Goal: Transaction & Acquisition: Purchase product/service

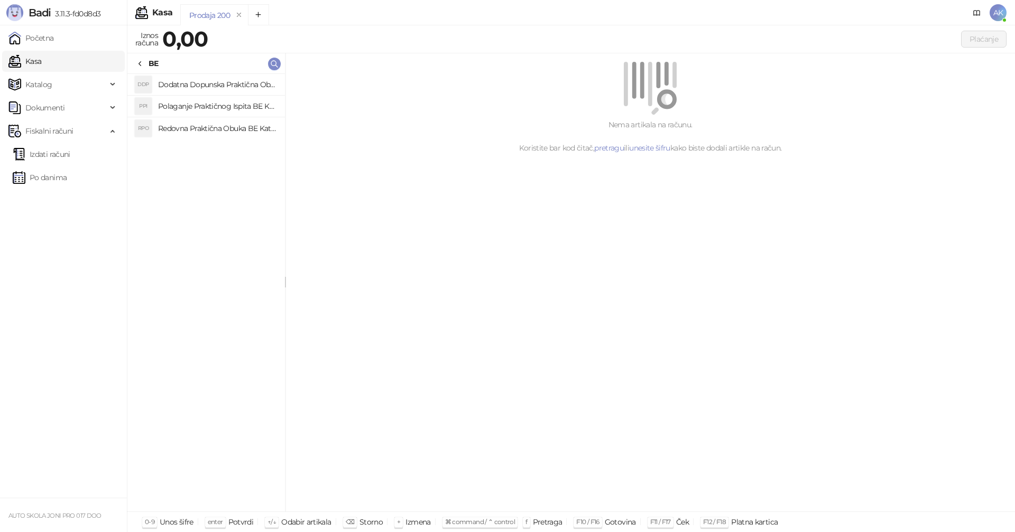
click at [223, 131] on h4 "Redovna Praktična Obuka BE Kategorije" at bounding box center [217, 128] width 118 height 17
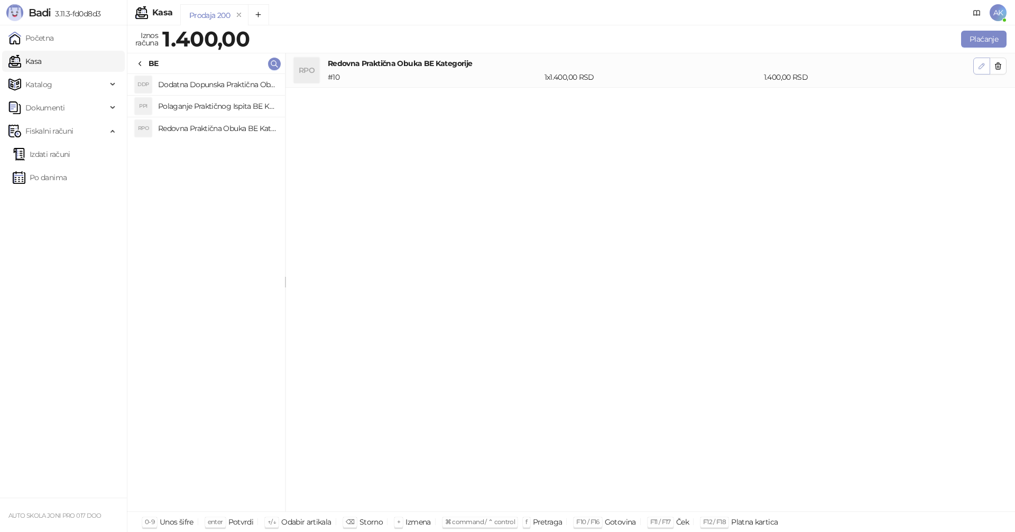
click at [981, 65] on icon "button" at bounding box center [981, 65] width 5 height 5
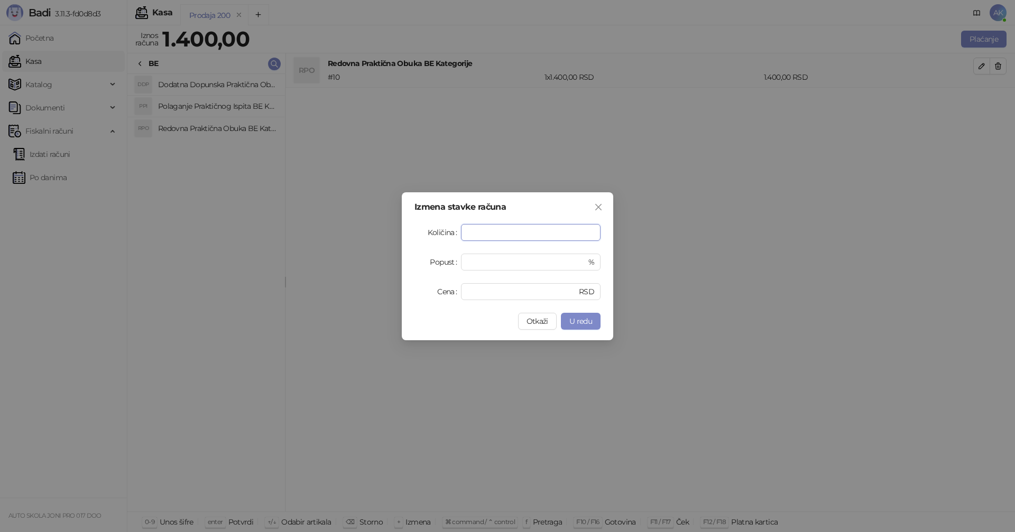
type input "*"
click at [584, 331] on div "Izmena stavke računa Količina * Popust * % Cena **** RSD Otkaži U redu" at bounding box center [507, 266] width 211 height 148
click at [584, 324] on span "U redu" at bounding box center [580, 322] width 23 height 10
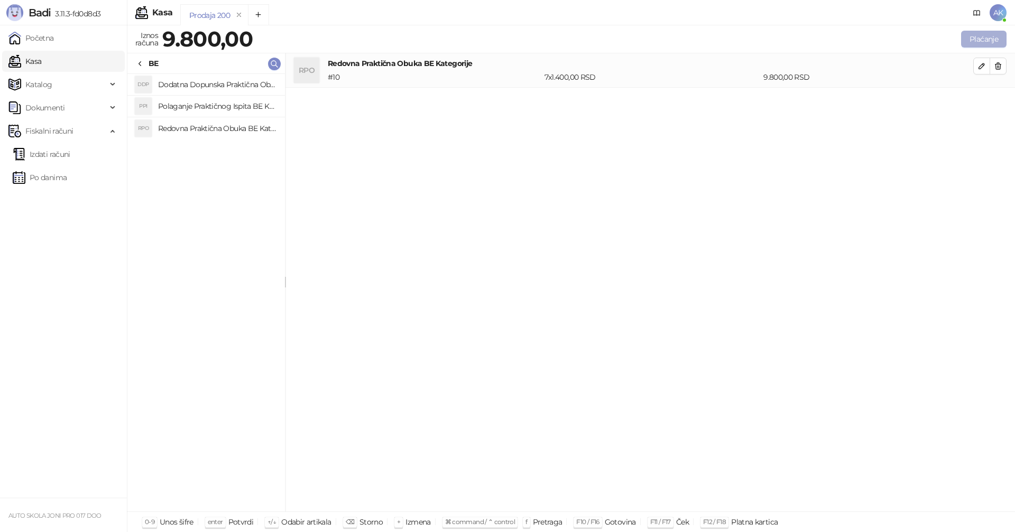
click at [985, 39] on button "Plaćanje" at bounding box center [983, 39] width 45 height 17
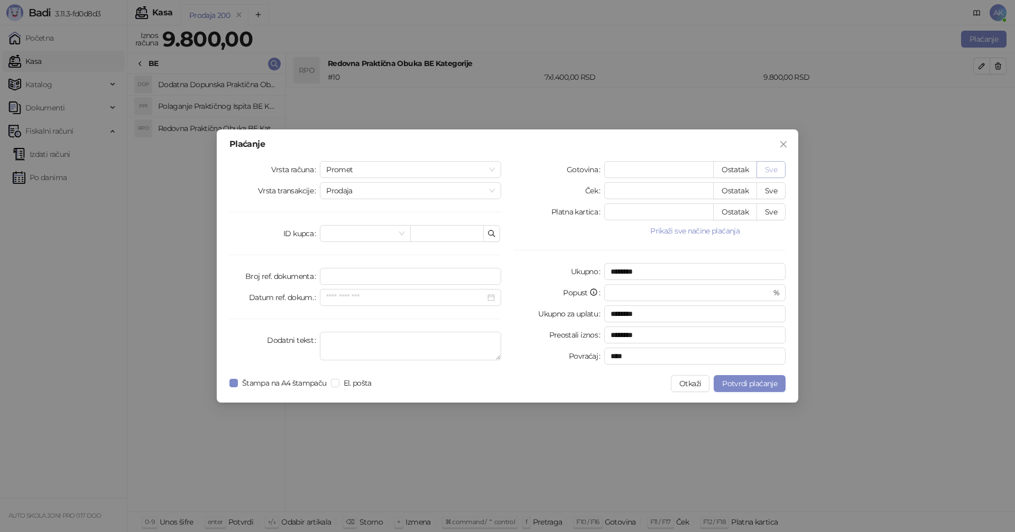
click at [769, 168] on button "Sve" at bounding box center [770, 169] width 29 height 17
type input "****"
click at [752, 383] on span "Potvrdi plaćanje" at bounding box center [749, 384] width 55 height 10
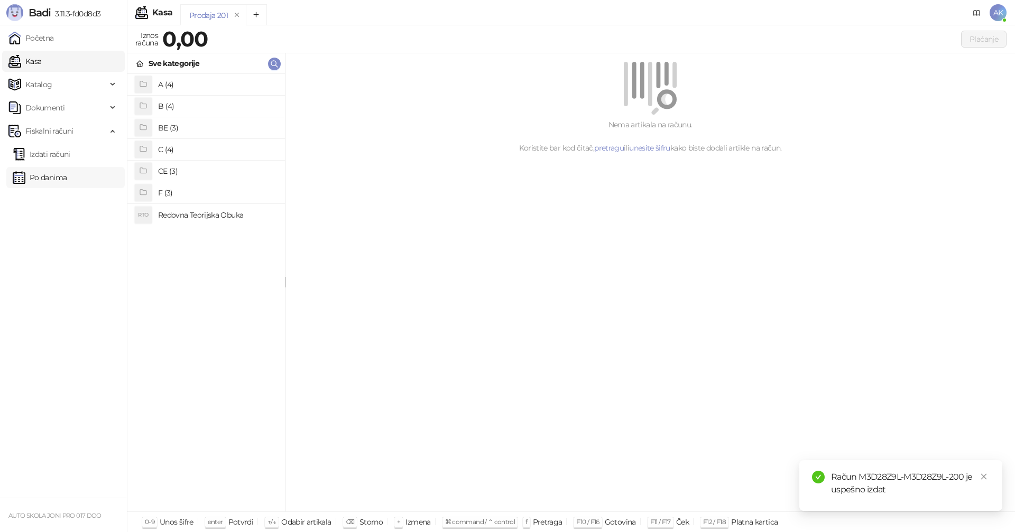
click at [53, 179] on link "Po danima" at bounding box center [40, 177] width 54 height 21
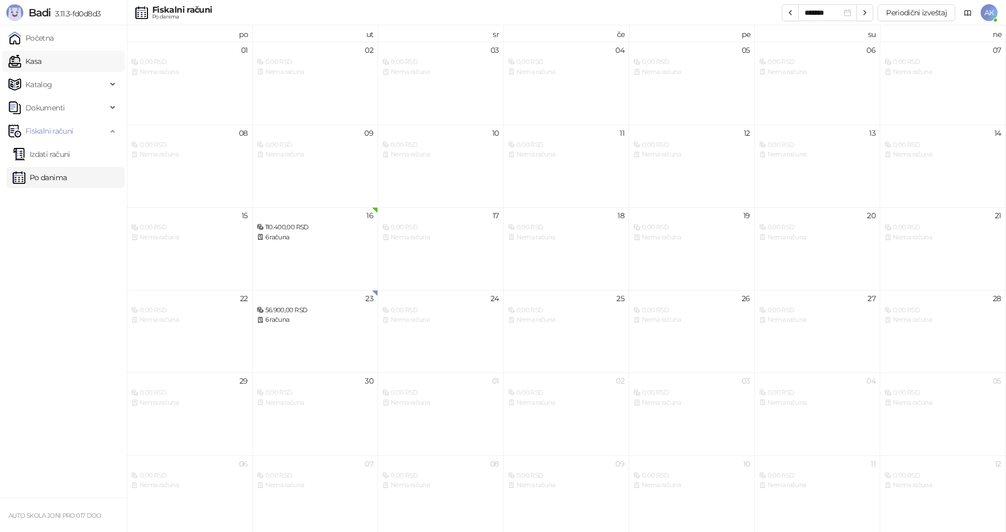
click at [41, 60] on link "Kasa" at bounding box center [24, 61] width 33 height 21
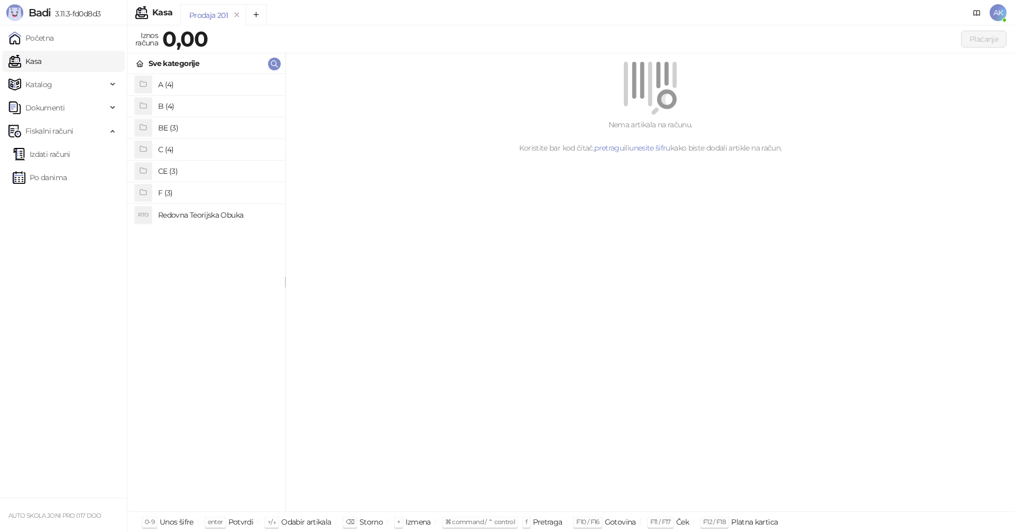
click at [200, 84] on h4 "A (4)" at bounding box center [217, 84] width 118 height 17
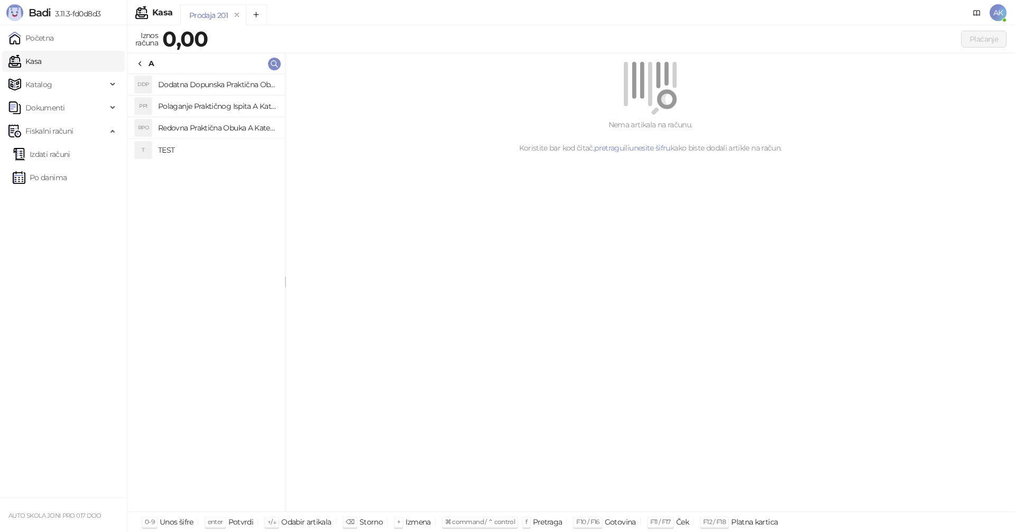
click at [174, 149] on h4 "TEST" at bounding box center [217, 150] width 118 height 17
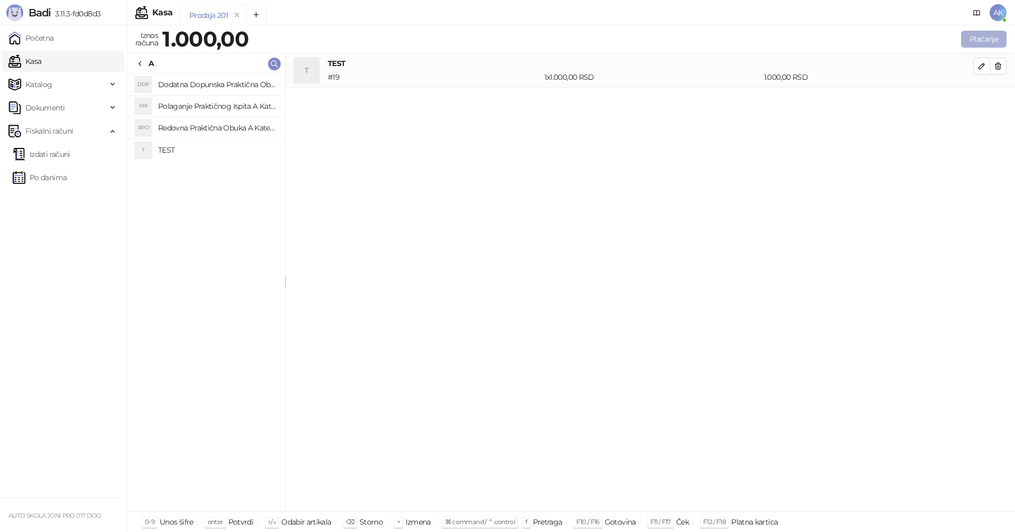
click at [976, 38] on button "Plaćanje" at bounding box center [983, 39] width 45 height 17
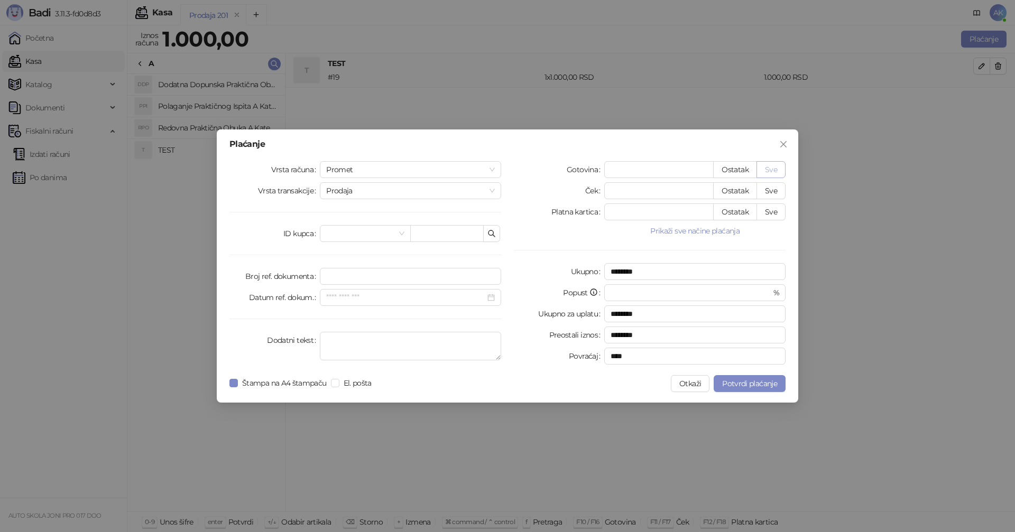
click at [771, 170] on button "Sve" at bounding box center [770, 169] width 29 height 17
type input "****"
click at [755, 385] on span "Potvrdi plaćanje" at bounding box center [749, 384] width 55 height 10
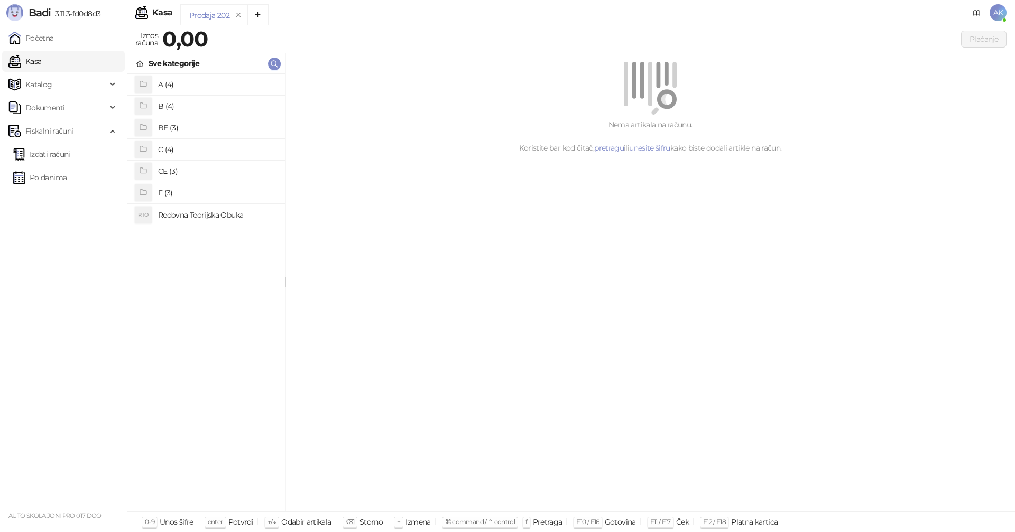
click at [187, 104] on h4 "B (4)" at bounding box center [217, 106] width 118 height 17
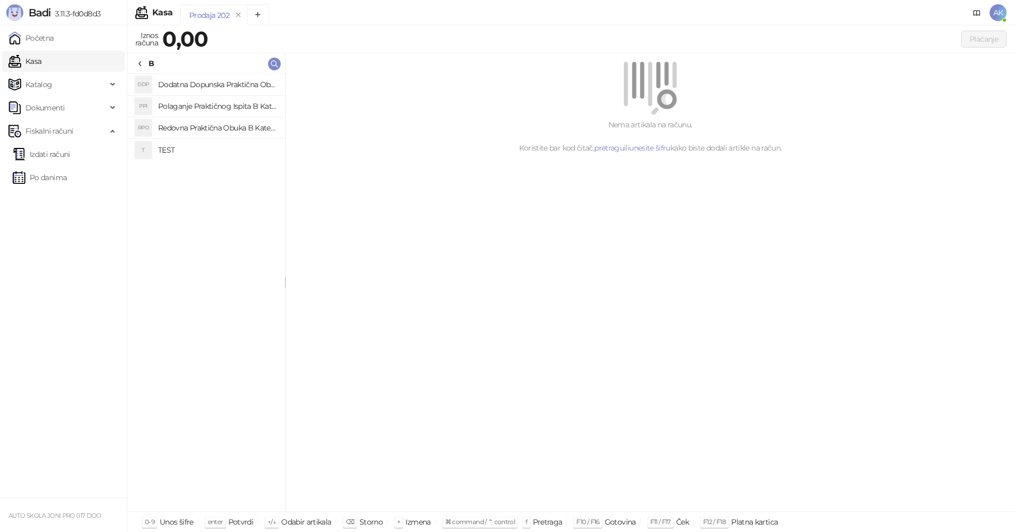
click at [158, 148] on h4 "TEST" at bounding box center [217, 150] width 118 height 17
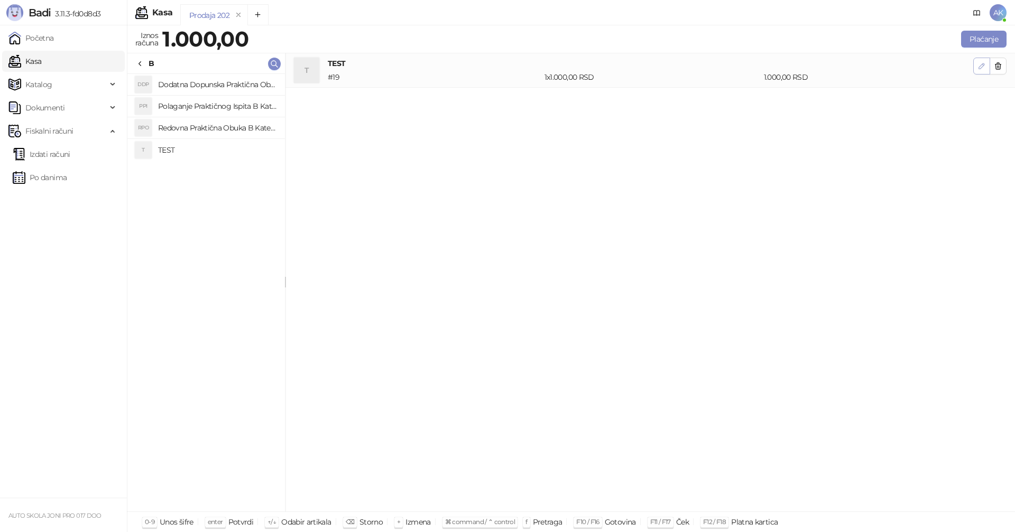
click at [980, 67] on icon "button" at bounding box center [981, 65] width 5 height 5
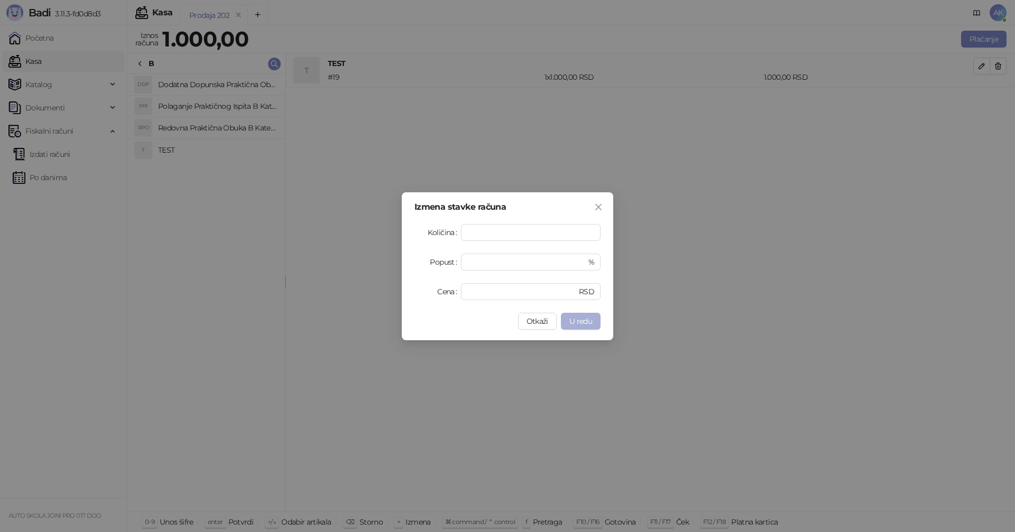
type input "*"
click at [586, 326] on button "U redu" at bounding box center [581, 321] width 40 height 17
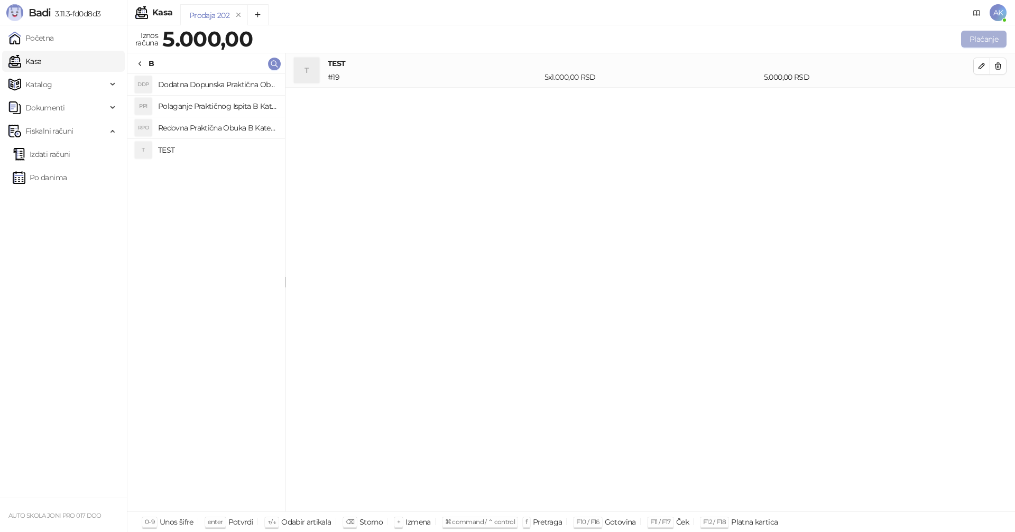
click at [981, 41] on button "Plaćanje" at bounding box center [983, 39] width 45 height 17
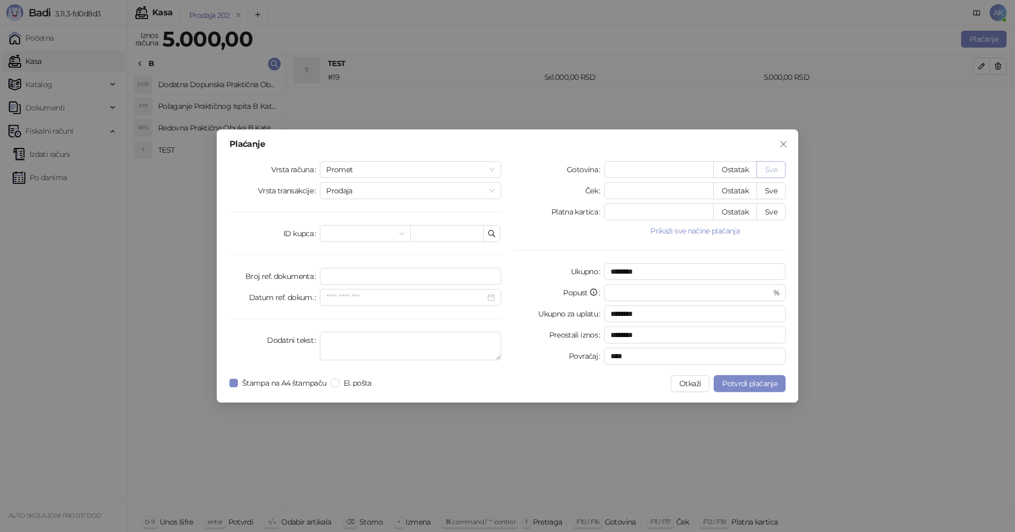
click at [771, 171] on button "Sve" at bounding box center [770, 169] width 29 height 17
type input "****"
click at [759, 387] on span "Potvrdi plaćanje" at bounding box center [749, 384] width 55 height 10
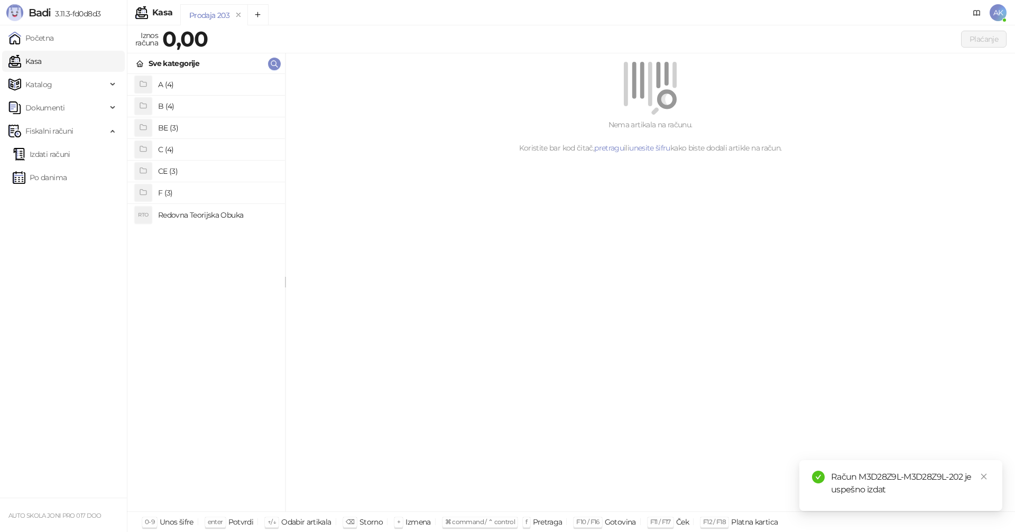
click at [180, 109] on h4 "B (4)" at bounding box center [217, 106] width 118 height 17
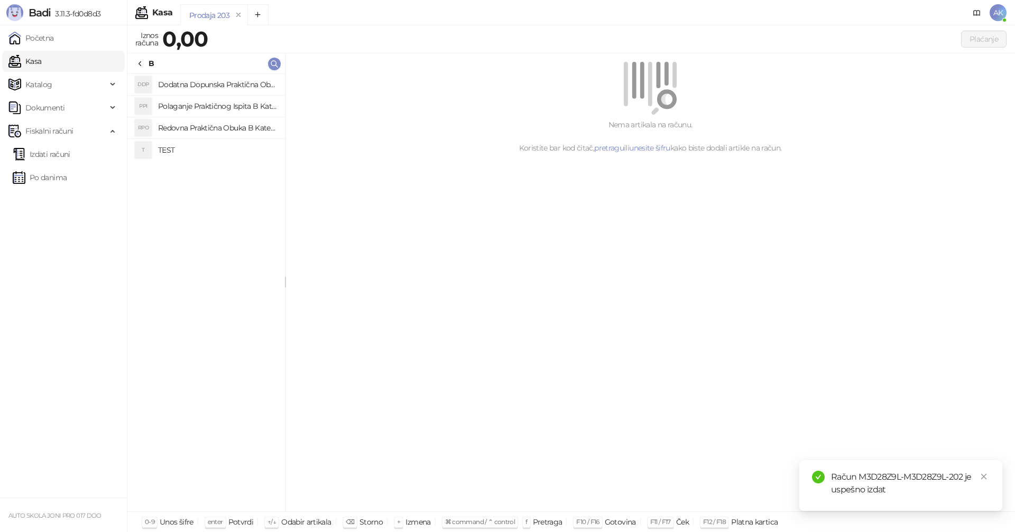
click at [171, 150] on h4 "TEST" at bounding box center [217, 150] width 118 height 17
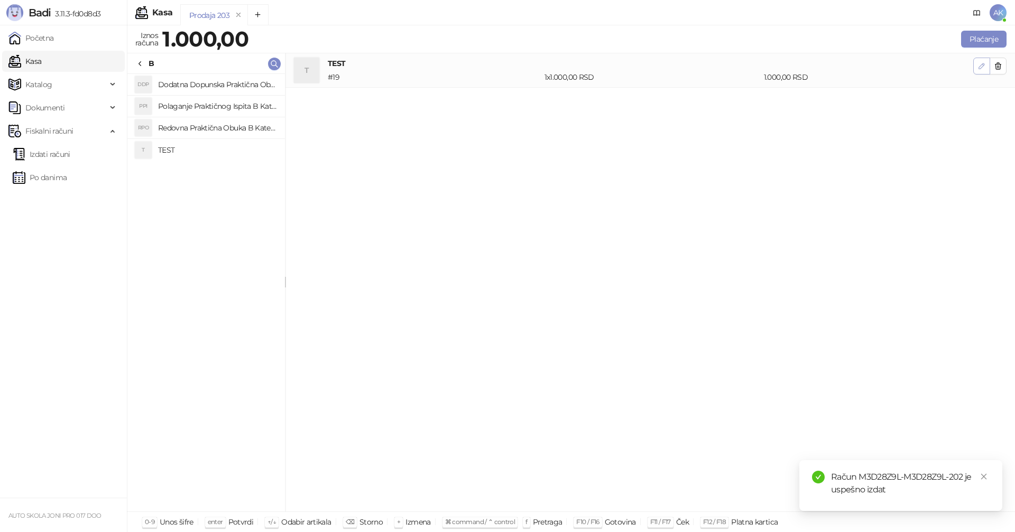
click at [979, 66] on icon "button" at bounding box center [981, 66] width 8 height 8
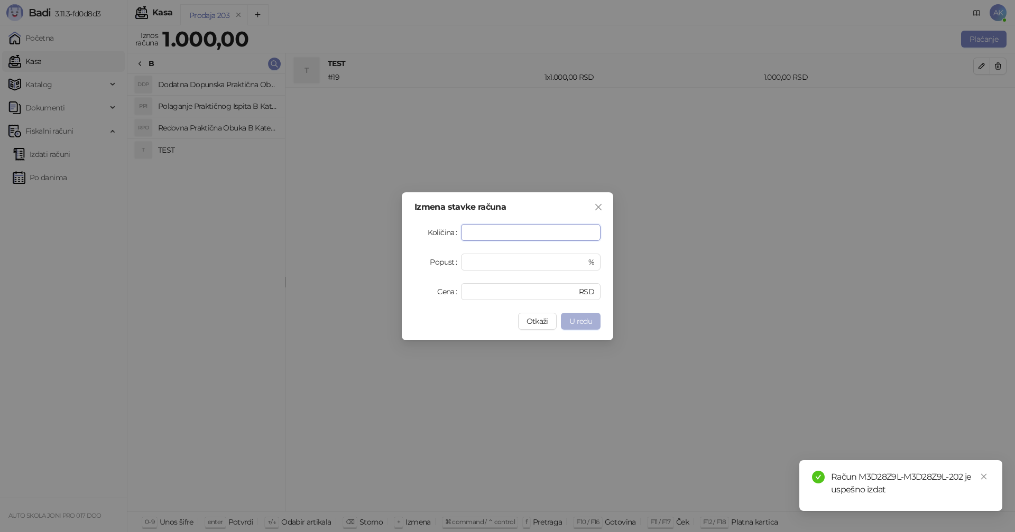
type input "*"
click at [570, 319] on span "U redu" at bounding box center [580, 322] width 23 height 10
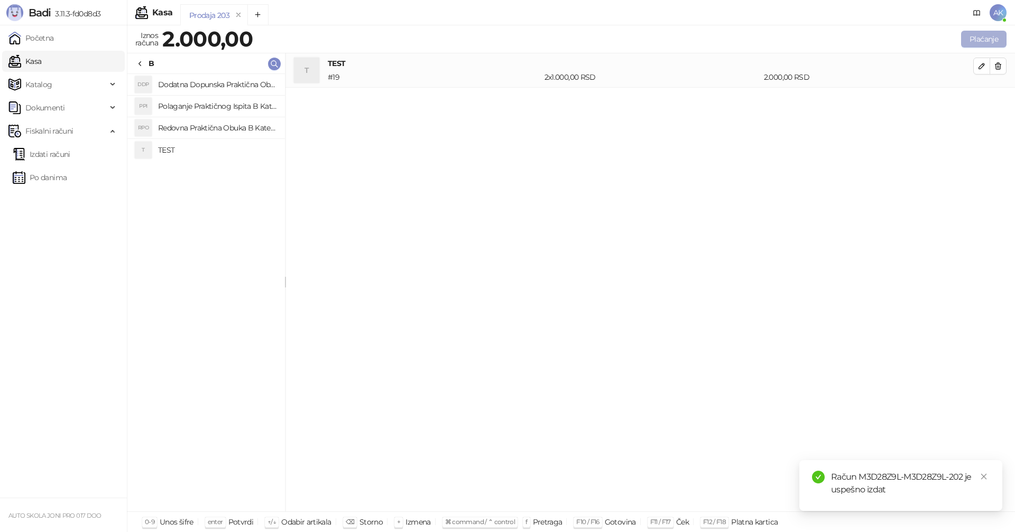
click at [978, 38] on button "Plaćanje" at bounding box center [983, 39] width 45 height 17
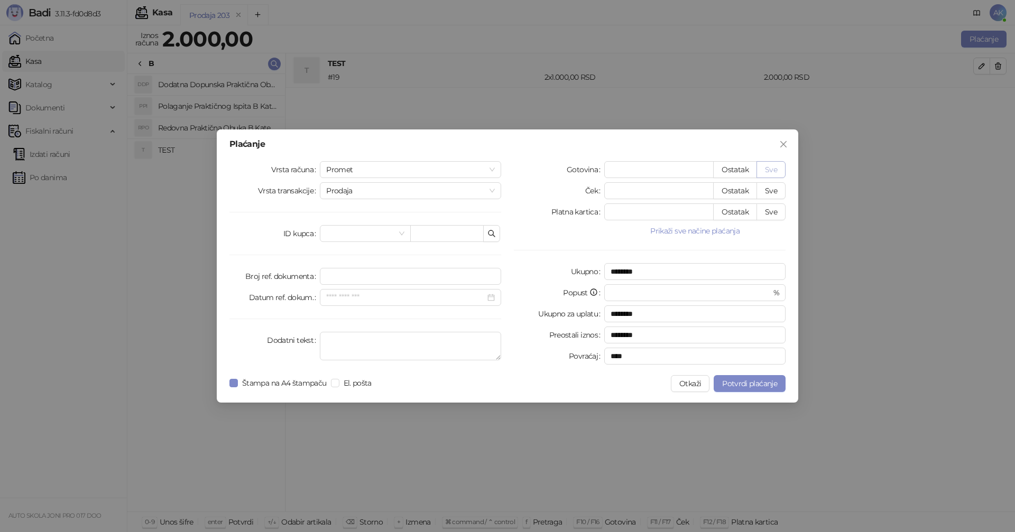
click at [777, 163] on button "Sve" at bounding box center [770, 169] width 29 height 17
type input "****"
click at [754, 382] on span "Potvrdi plaćanje" at bounding box center [749, 384] width 55 height 10
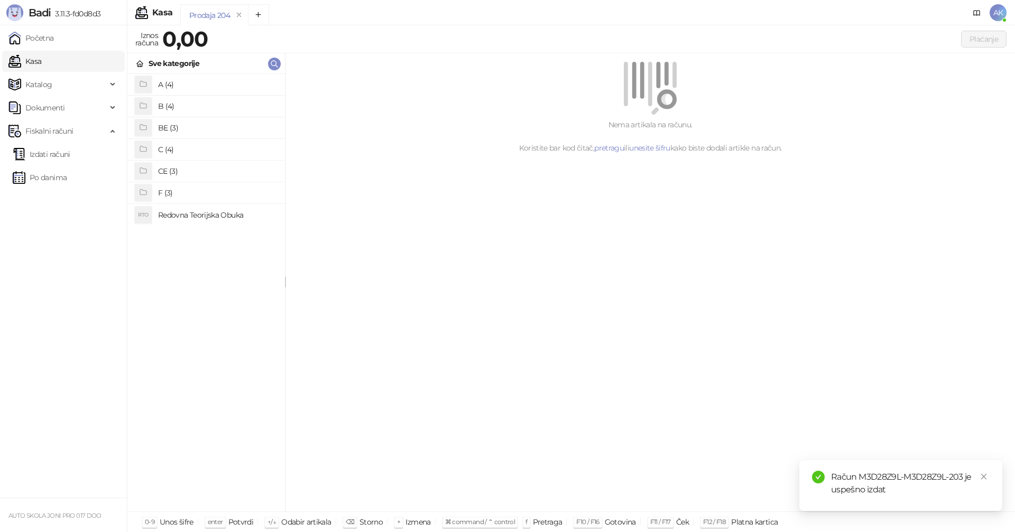
click at [203, 107] on h4 "B (4)" at bounding box center [217, 106] width 118 height 17
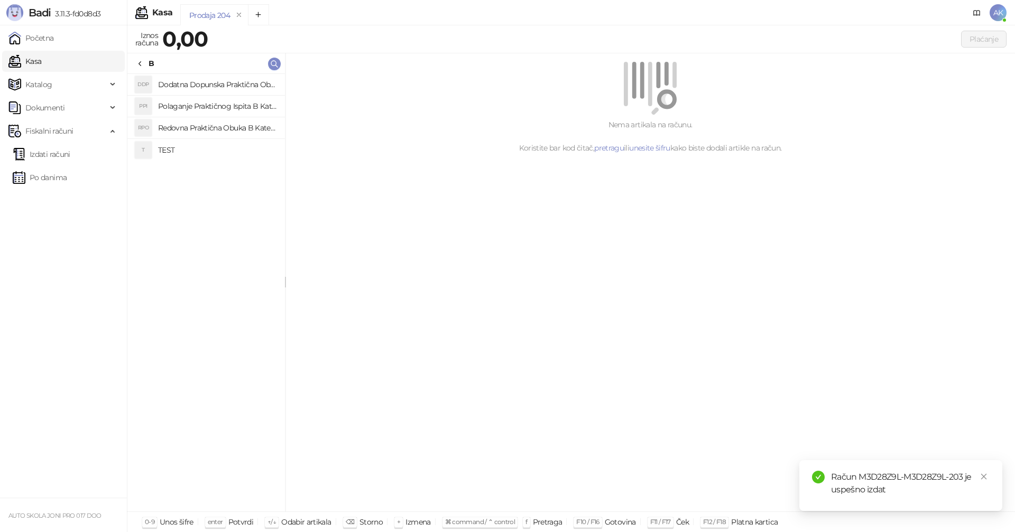
click at [179, 150] on h4 "TEST" at bounding box center [217, 150] width 118 height 17
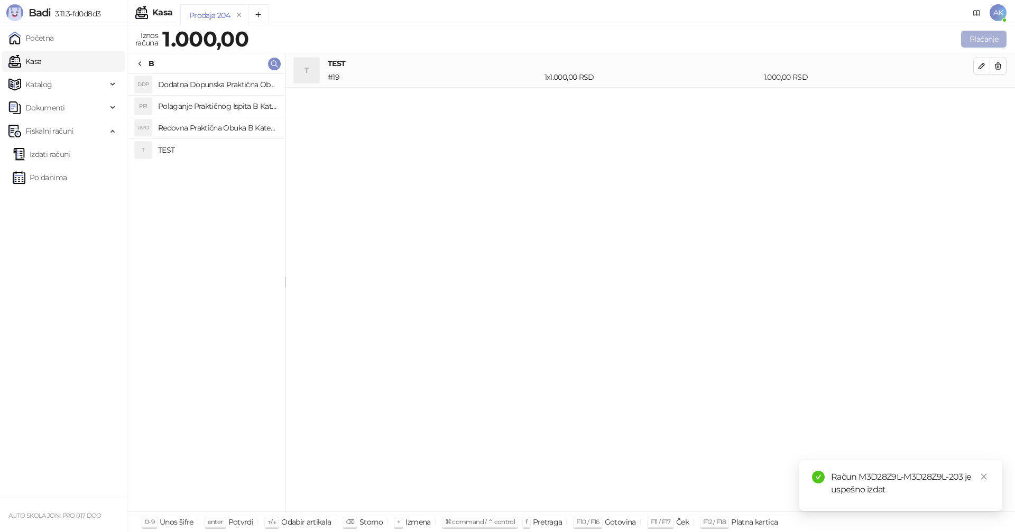
click at [979, 36] on button "Plaćanje" at bounding box center [983, 39] width 45 height 17
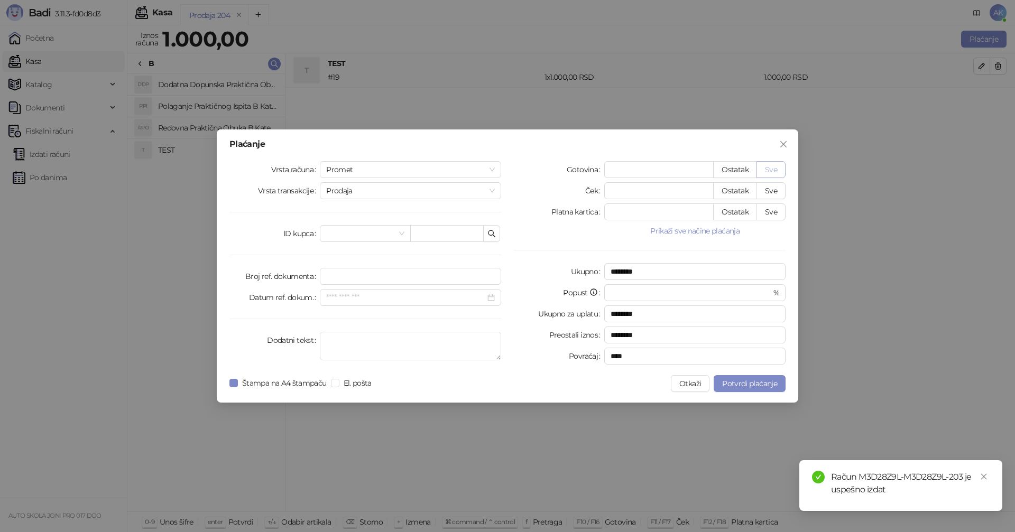
click at [771, 169] on button "Sve" at bounding box center [770, 169] width 29 height 17
type input "****"
click at [754, 383] on span "Potvrdi plaćanje" at bounding box center [749, 384] width 55 height 10
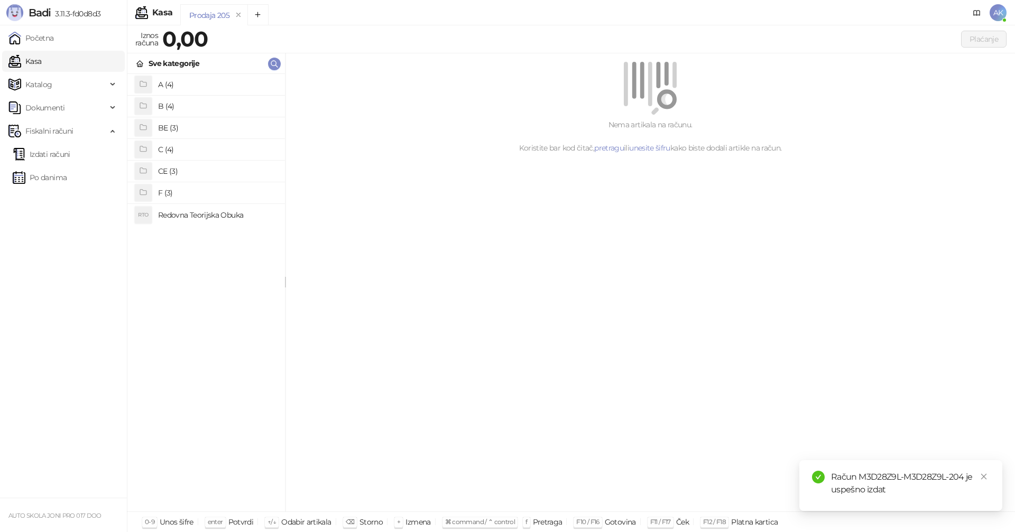
click at [192, 107] on h4 "B (4)" at bounding box center [217, 106] width 118 height 17
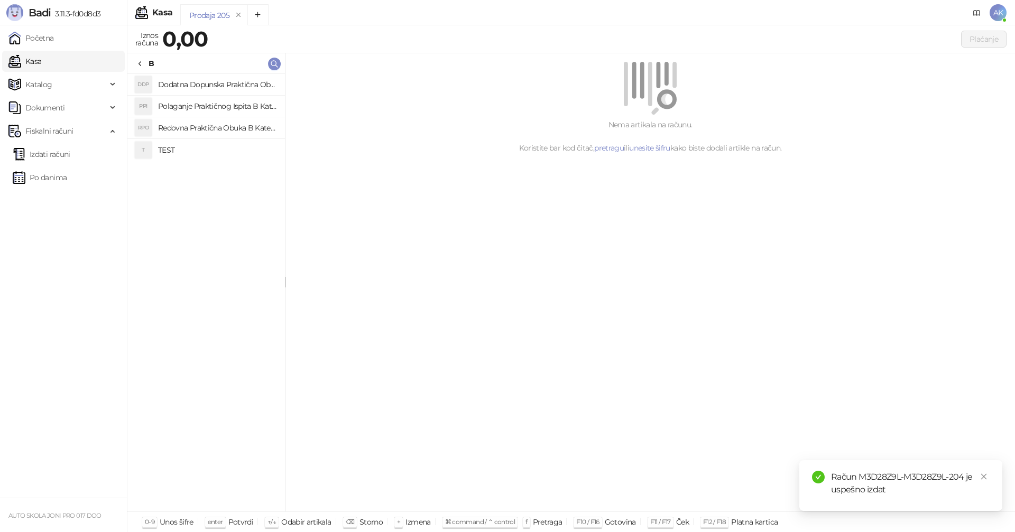
click at [188, 150] on h4 "TEST" at bounding box center [217, 150] width 118 height 17
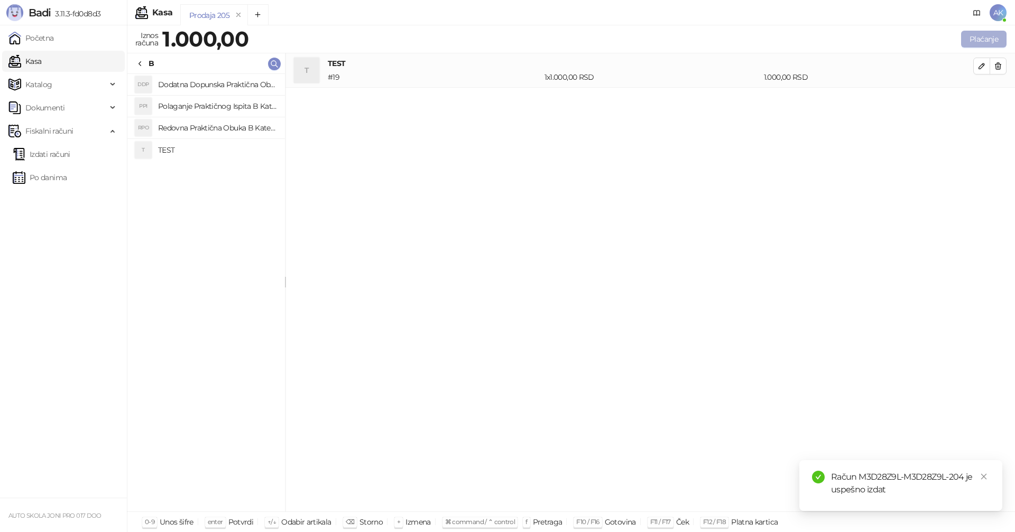
click at [978, 38] on button "Plaćanje" at bounding box center [983, 39] width 45 height 17
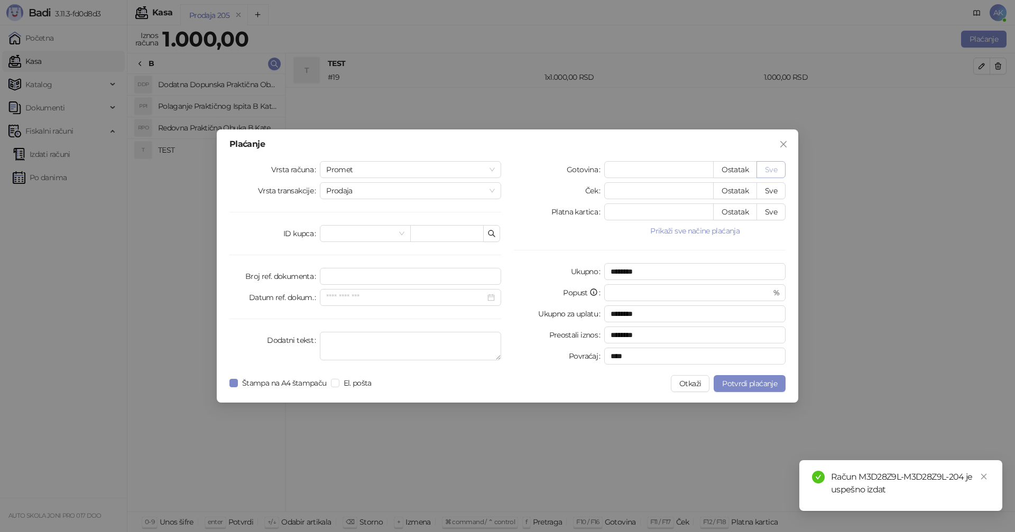
click at [770, 170] on button "Sve" at bounding box center [770, 169] width 29 height 17
type input "****"
click at [761, 386] on span "Potvrdi plaćanje" at bounding box center [749, 384] width 55 height 10
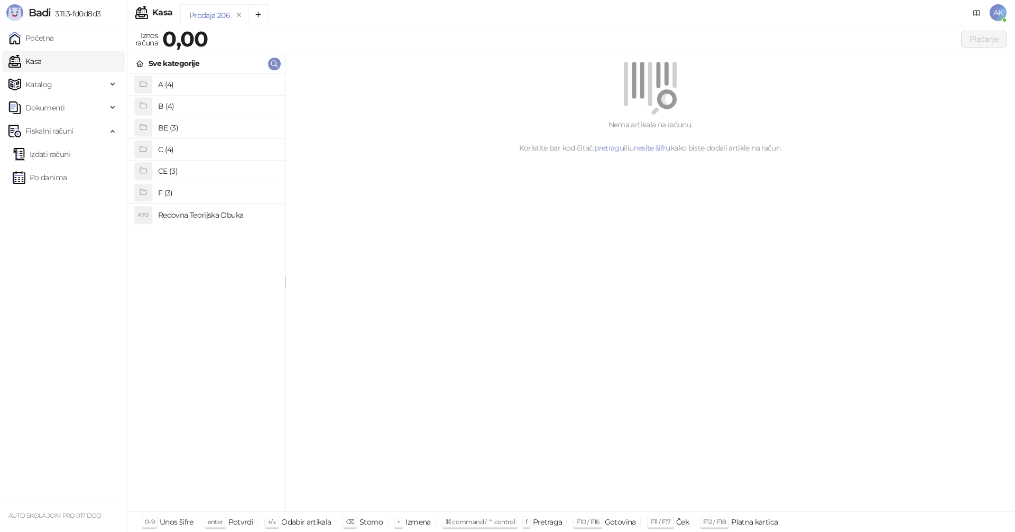
click at [187, 109] on h4 "B (4)" at bounding box center [217, 106] width 118 height 17
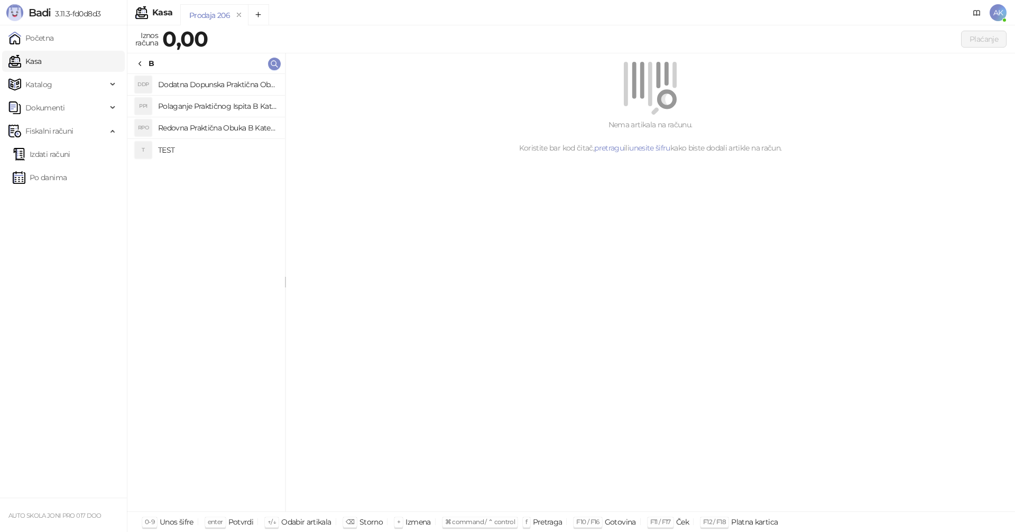
click at [181, 147] on h4 "TEST" at bounding box center [217, 150] width 118 height 17
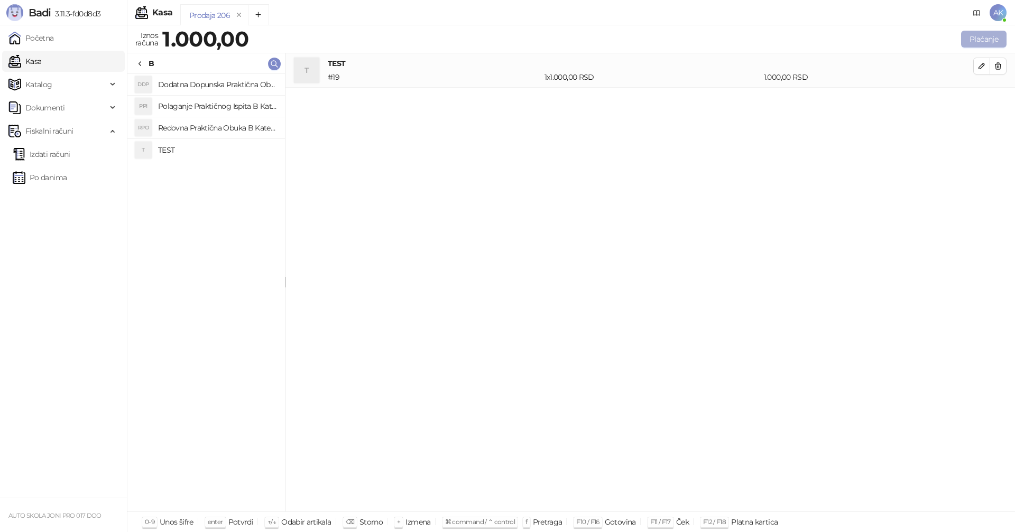
click at [980, 39] on button "Plaćanje" at bounding box center [983, 39] width 45 height 17
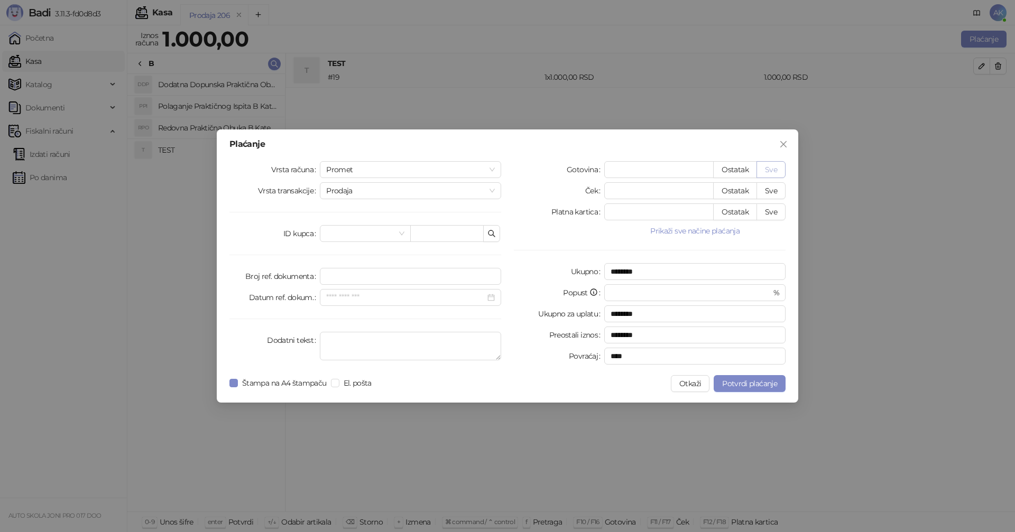
click at [772, 170] on button "Sve" at bounding box center [770, 169] width 29 height 17
click at [750, 382] on span "Potvrdi plaćanje" at bounding box center [749, 384] width 55 height 10
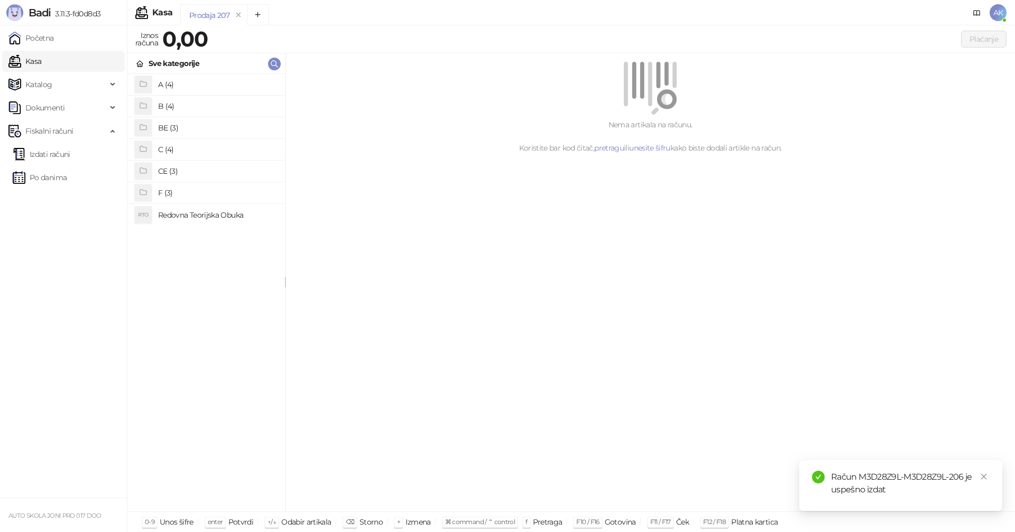
click at [190, 148] on h4 "C (4)" at bounding box center [217, 149] width 118 height 17
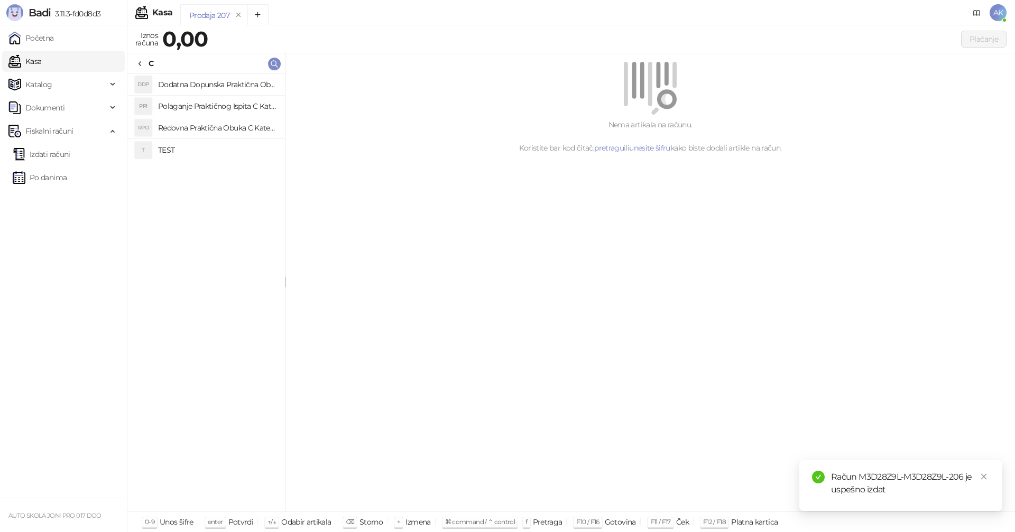
click at [171, 150] on h4 "TEST" at bounding box center [217, 150] width 118 height 17
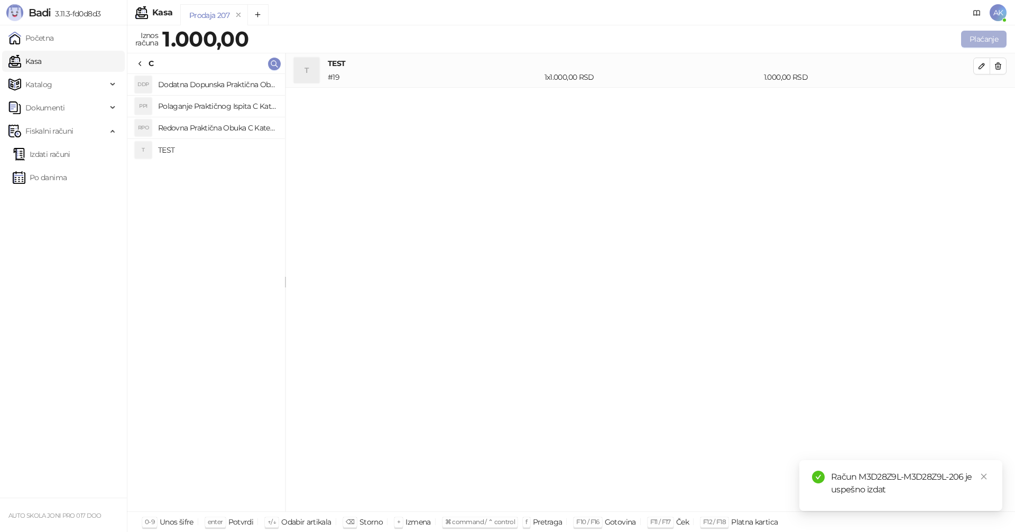
click at [979, 36] on button "Plaćanje" at bounding box center [983, 39] width 45 height 17
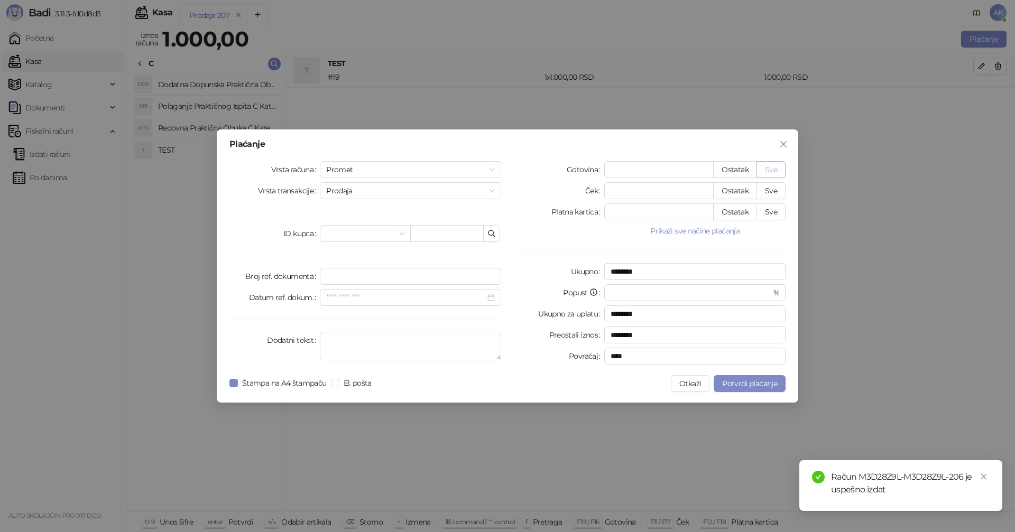
click at [775, 166] on button "Sve" at bounding box center [770, 169] width 29 height 17
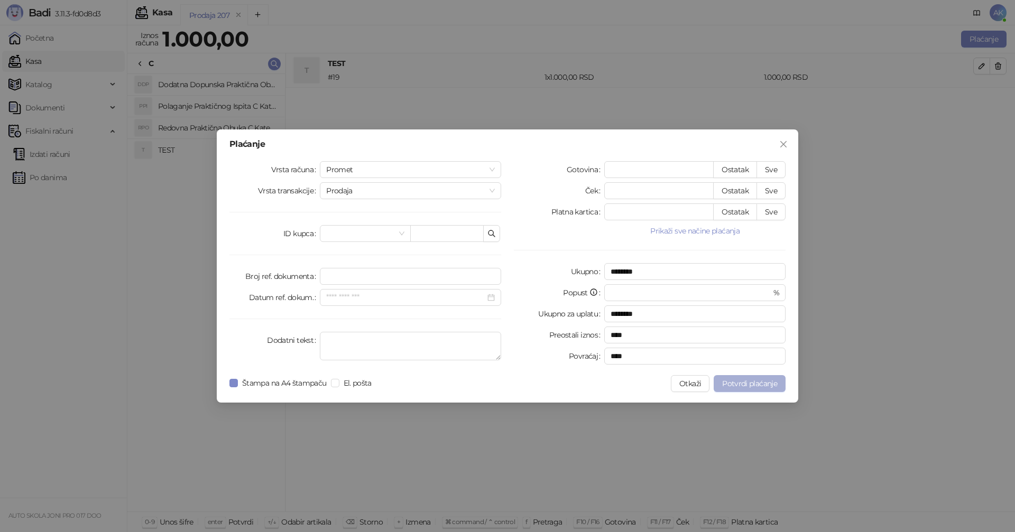
click at [757, 379] on span "Potvrdi plaćanje" at bounding box center [749, 384] width 55 height 10
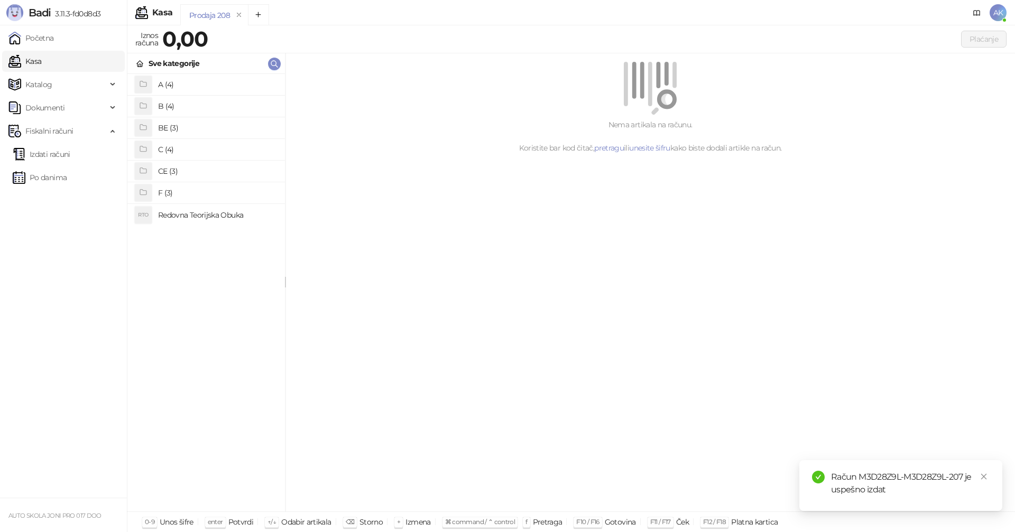
click at [180, 151] on h4 "C (4)" at bounding box center [217, 149] width 118 height 17
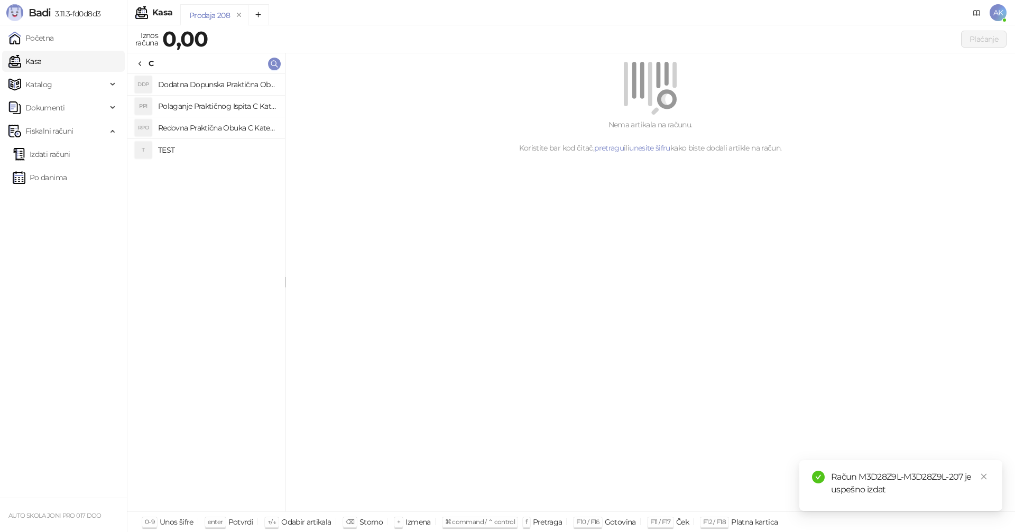
click at [176, 151] on h4 "TEST" at bounding box center [217, 150] width 118 height 17
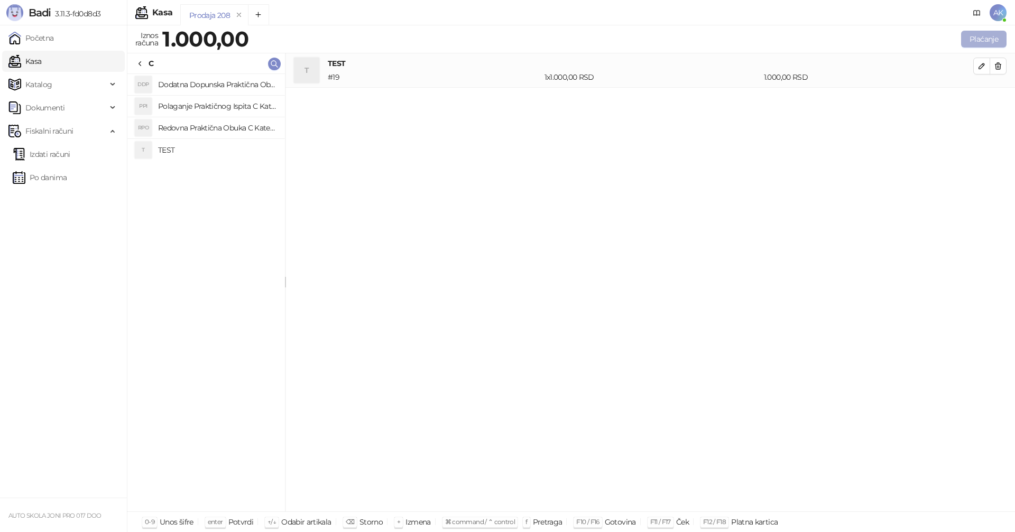
click at [980, 40] on button "Plaćanje" at bounding box center [983, 39] width 45 height 17
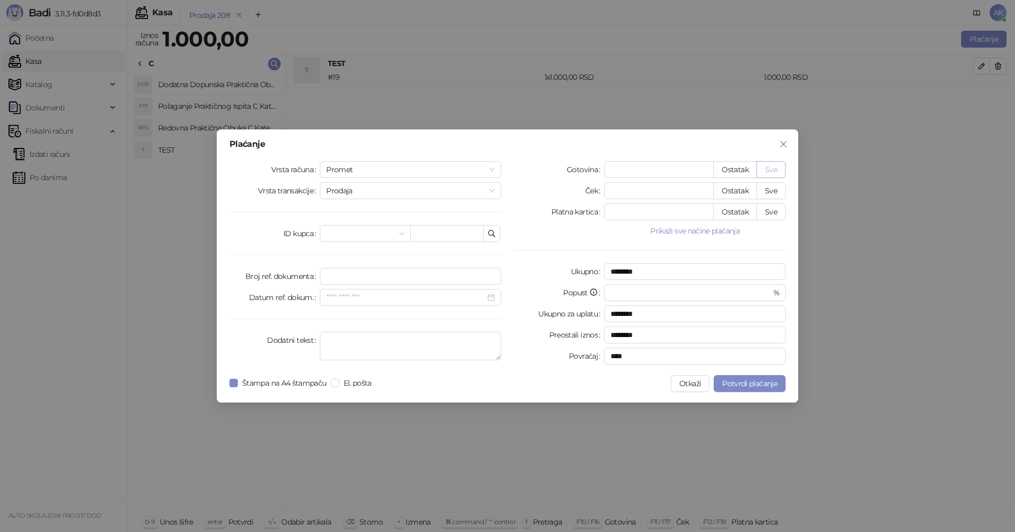
click at [770, 169] on button "Sve" at bounding box center [770, 169] width 29 height 17
type input "****"
click at [745, 383] on span "Potvrdi plaćanje" at bounding box center [749, 384] width 55 height 10
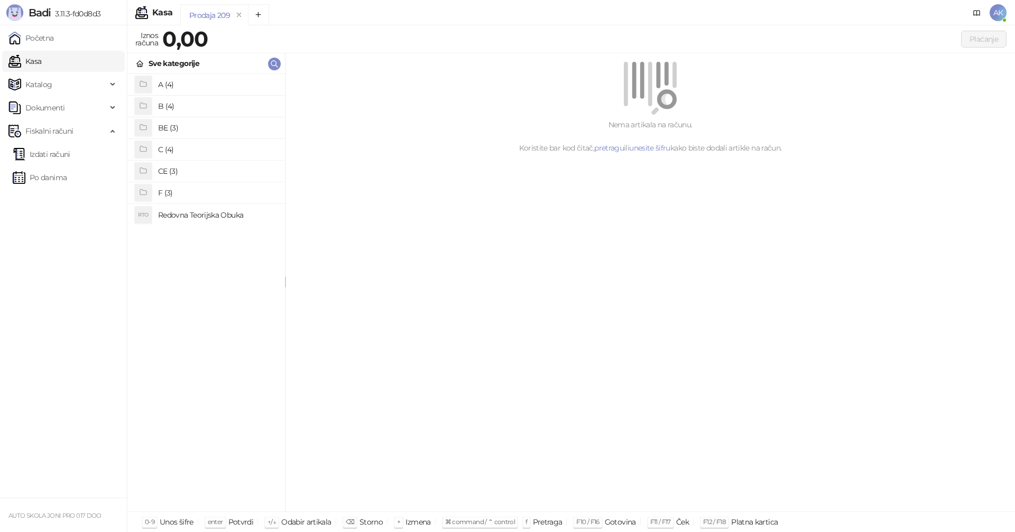
click at [174, 196] on h4 "F (3)" at bounding box center [217, 192] width 118 height 17
click at [192, 80] on h4 "TEST" at bounding box center [217, 84] width 118 height 17
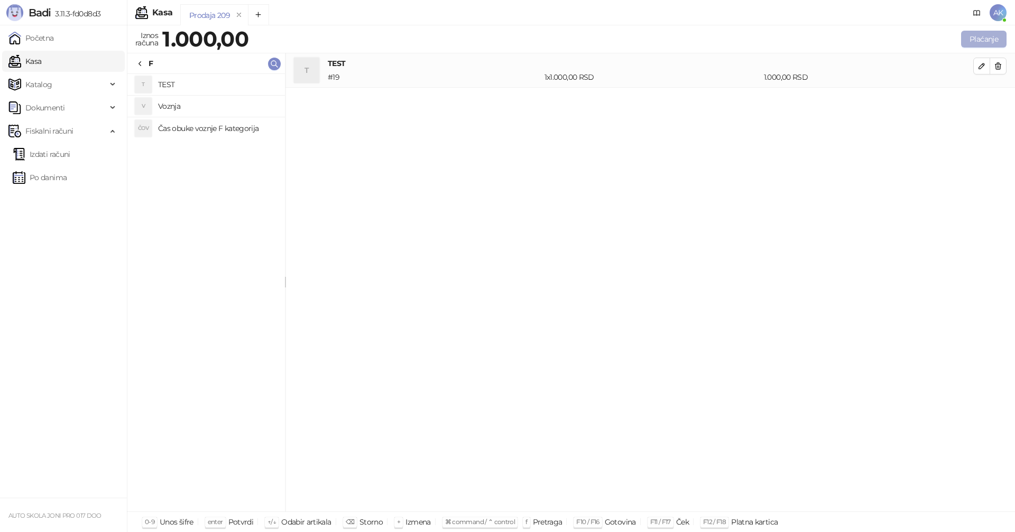
click at [993, 36] on button "Plaćanje" at bounding box center [983, 39] width 45 height 17
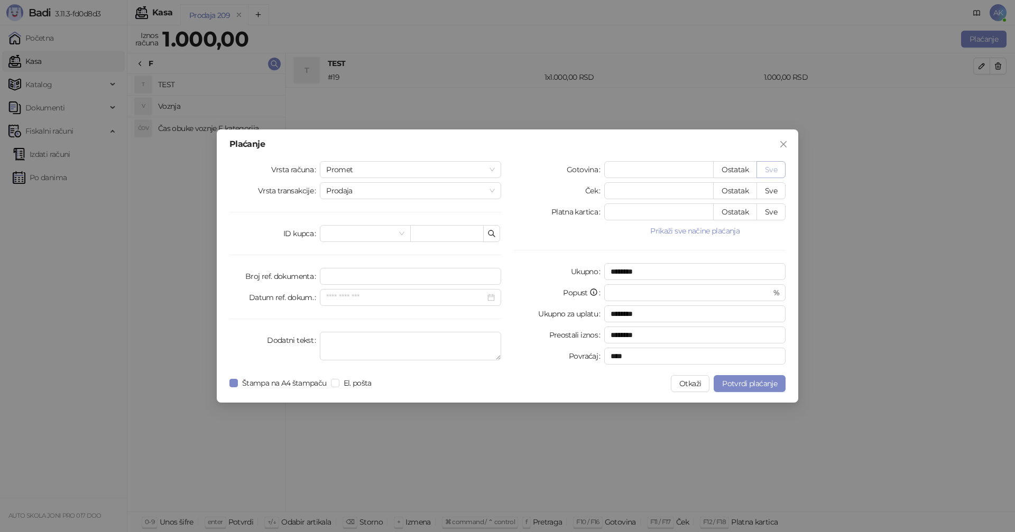
click at [770, 169] on button "Sve" at bounding box center [770, 169] width 29 height 17
type input "****"
click at [758, 385] on span "Potvrdi plaćanje" at bounding box center [749, 384] width 55 height 10
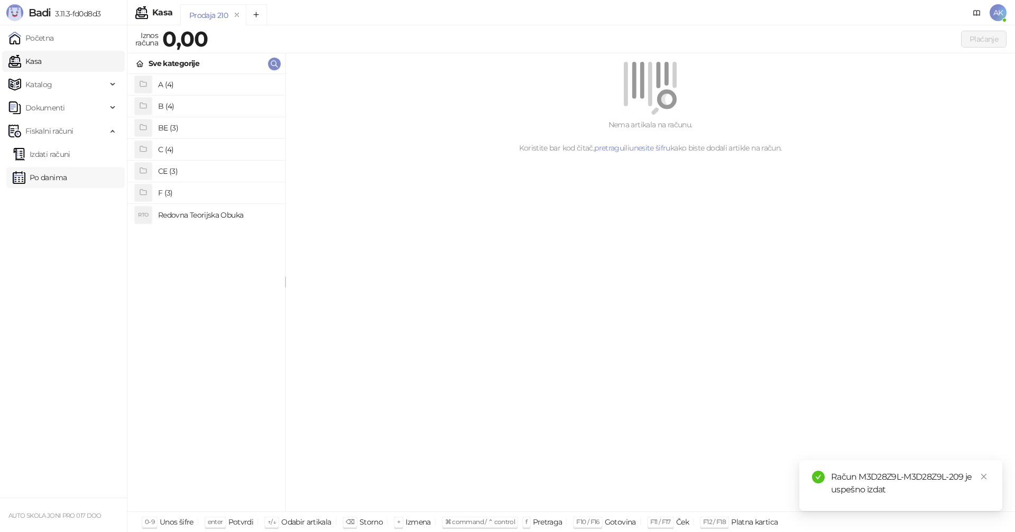
click at [39, 182] on link "Po danima" at bounding box center [40, 177] width 54 height 21
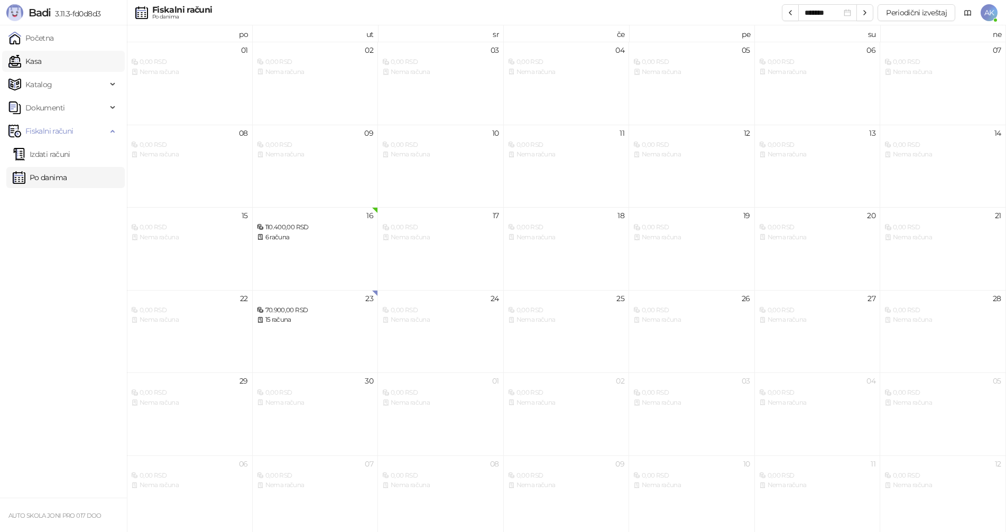
click at [41, 62] on link "Kasa" at bounding box center [24, 61] width 33 height 21
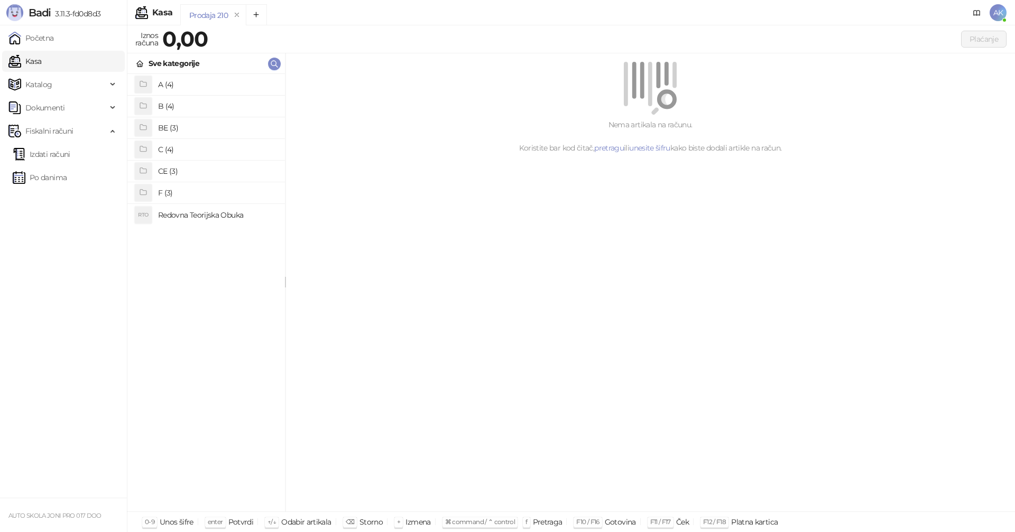
click at [41, 61] on link "Kasa" at bounding box center [24, 61] width 33 height 21
click at [55, 176] on link "Po danima" at bounding box center [40, 177] width 54 height 21
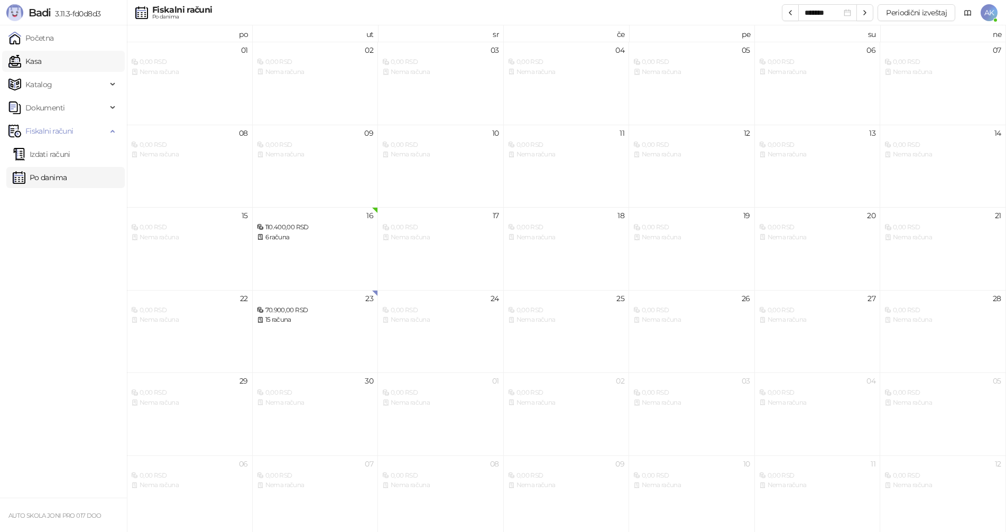
click at [41, 62] on link "Kasa" at bounding box center [24, 61] width 33 height 21
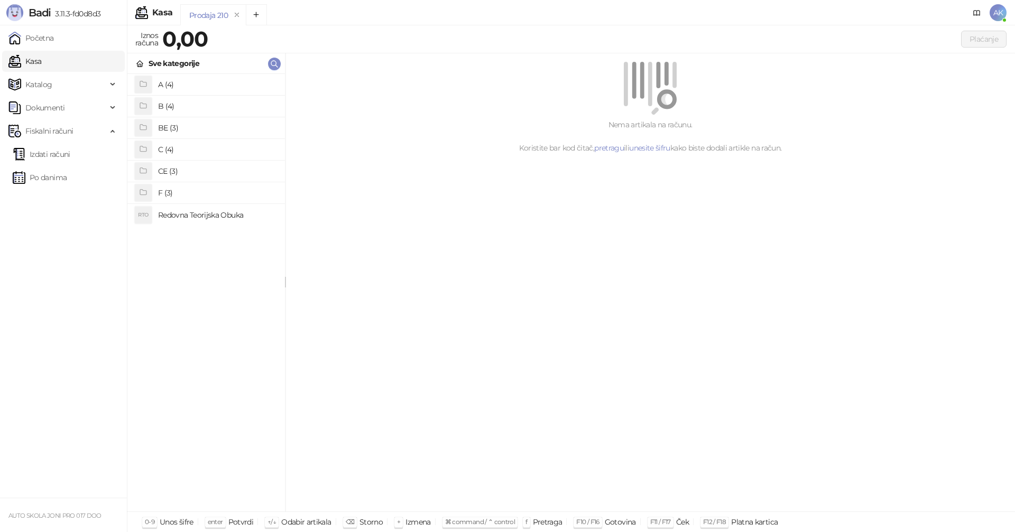
click at [194, 106] on h4 "B (4)" at bounding box center [217, 106] width 118 height 17
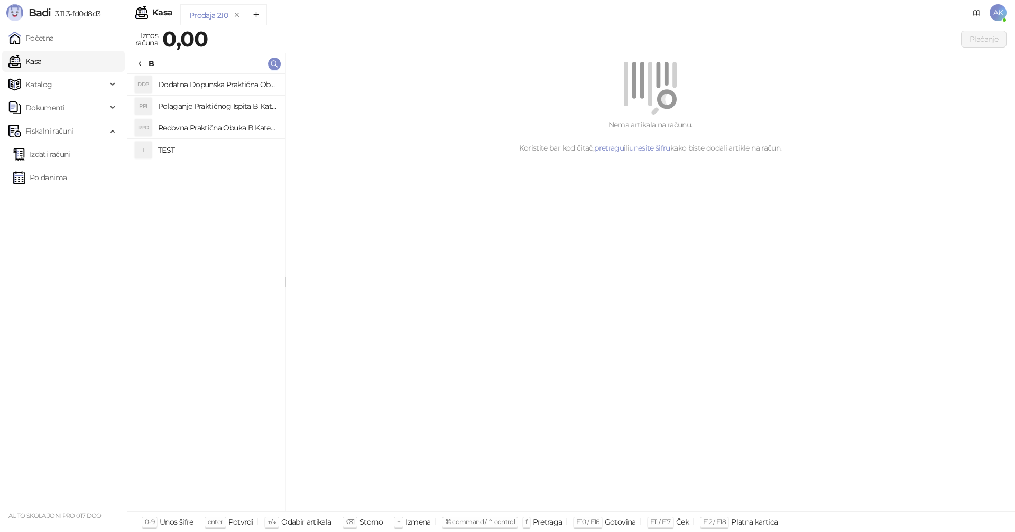
click at [213, 128] on h4 "Redovna Praktična Obuka B Kategorije" at bounding box center [217, 127] width 118 height 17
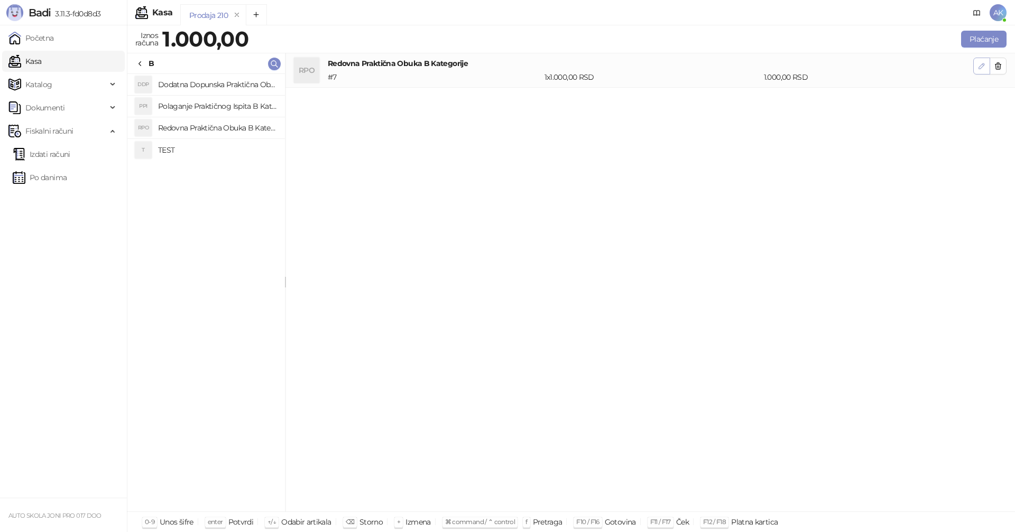
click at [979, 65] on icon "button" at bounding box center [981, 66] width 8 height 8
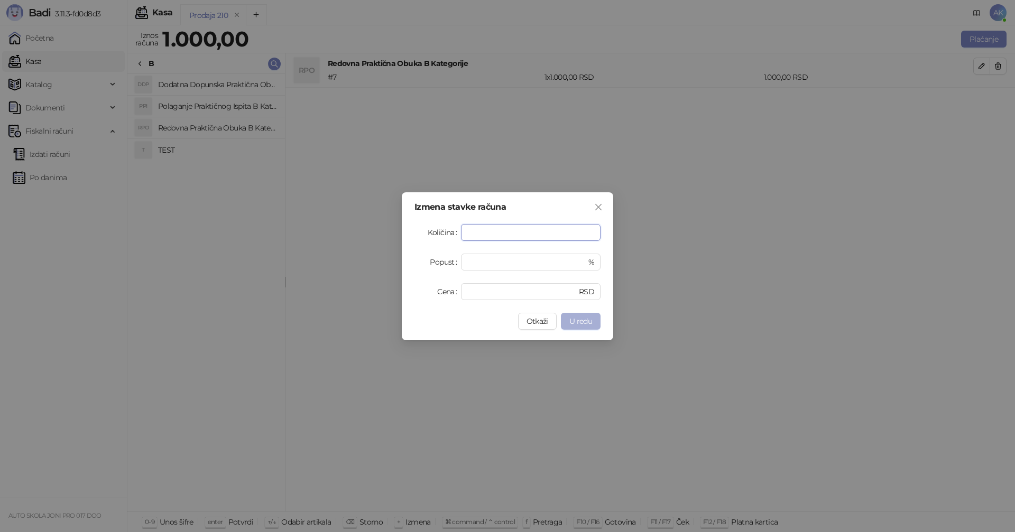
type input "**"
click at [583, 323] on span "U redu" at bounding box center [580, 322] width 23 height 10
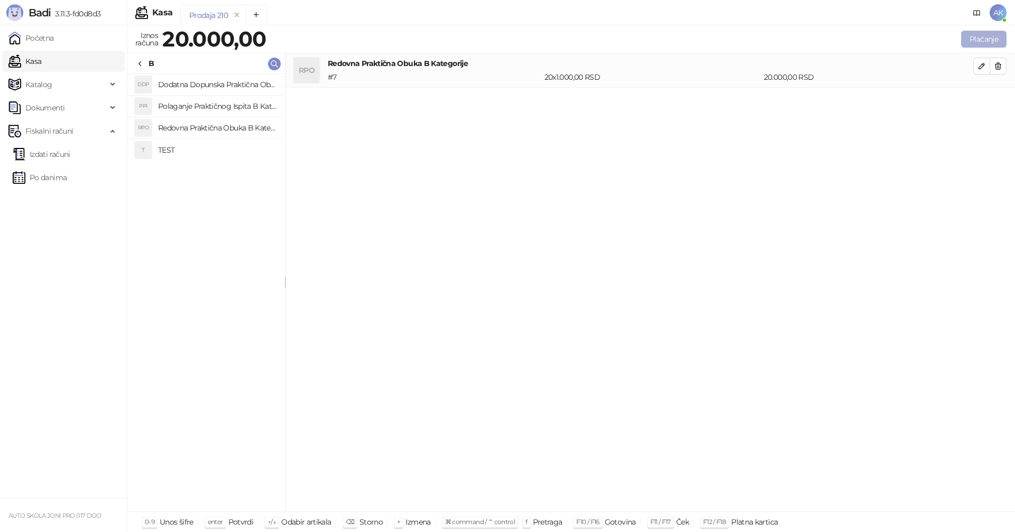
click at [972, 44] on button "Plaćanje" at bounding box center [983, 39] width 45 height 17
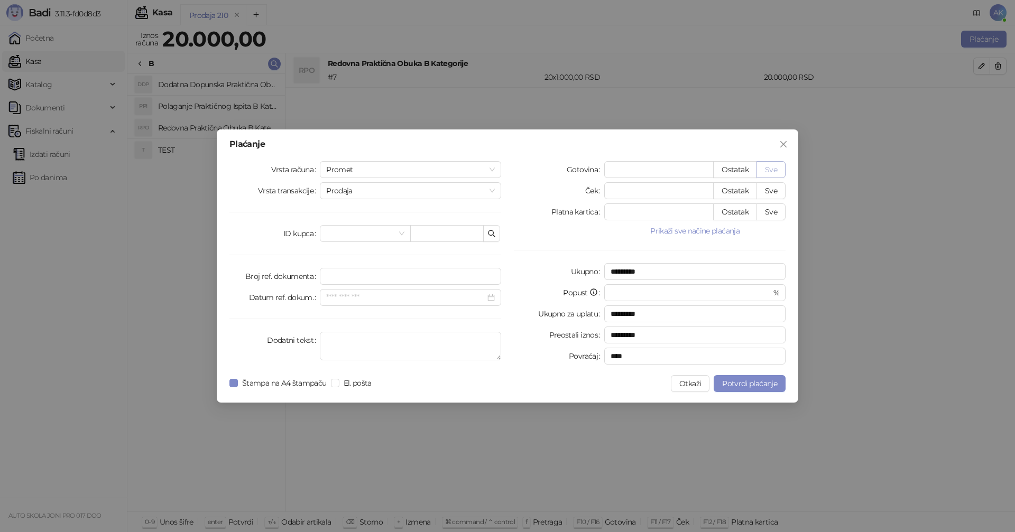
click at [778, 169] on button "Sve" at bounding box center [770, 169] width 29 height 17
type input "*****"
type input "****"
click at [763, 383] on span "Potvrdi plaćanje" at bounding box center [749, 384] width 55 height 10
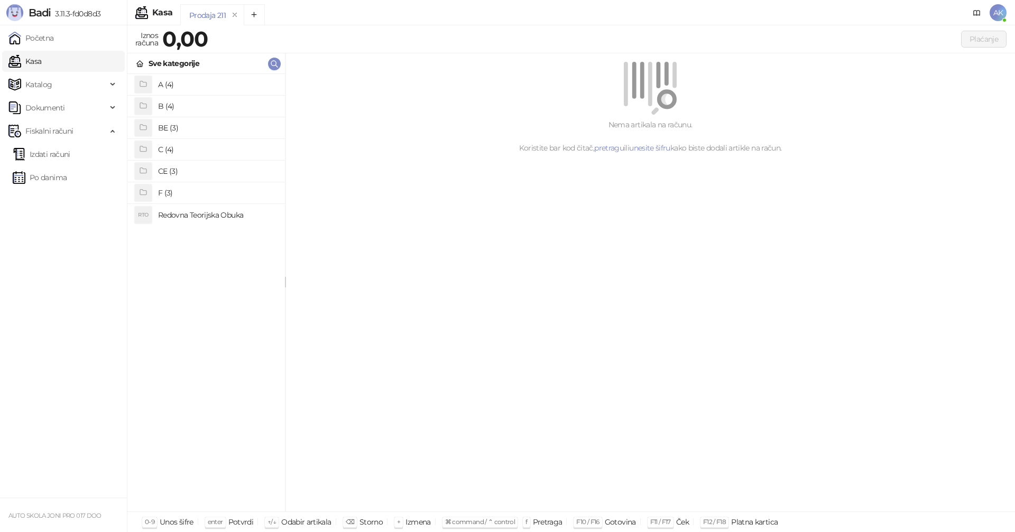
click at [192, 128] on h4 "BE (3)" at bounding box center [217, 127] width 118 height 17
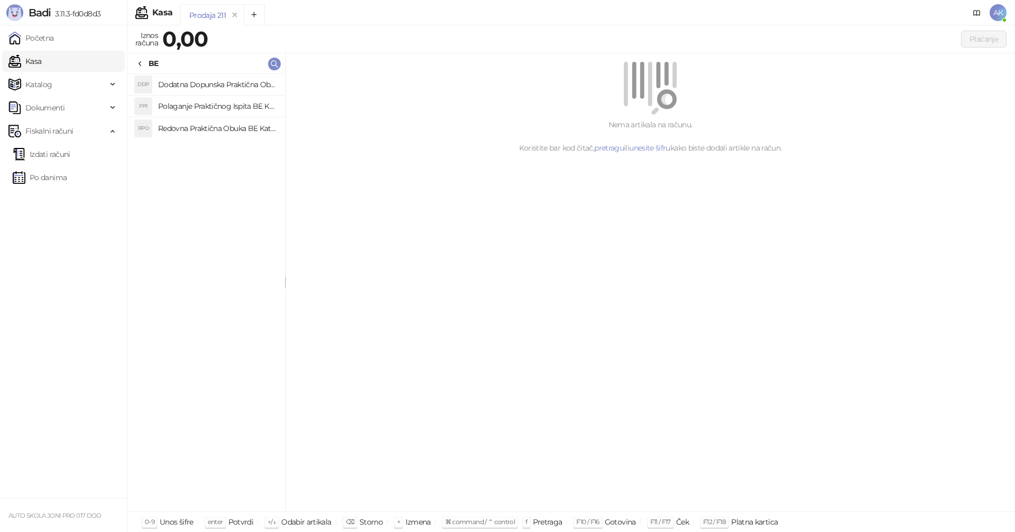
click at [220, 129] on h4 "Redovna Praktična Obuka BE Kategorije" at bounding box center [217, 128] width 118 height 17
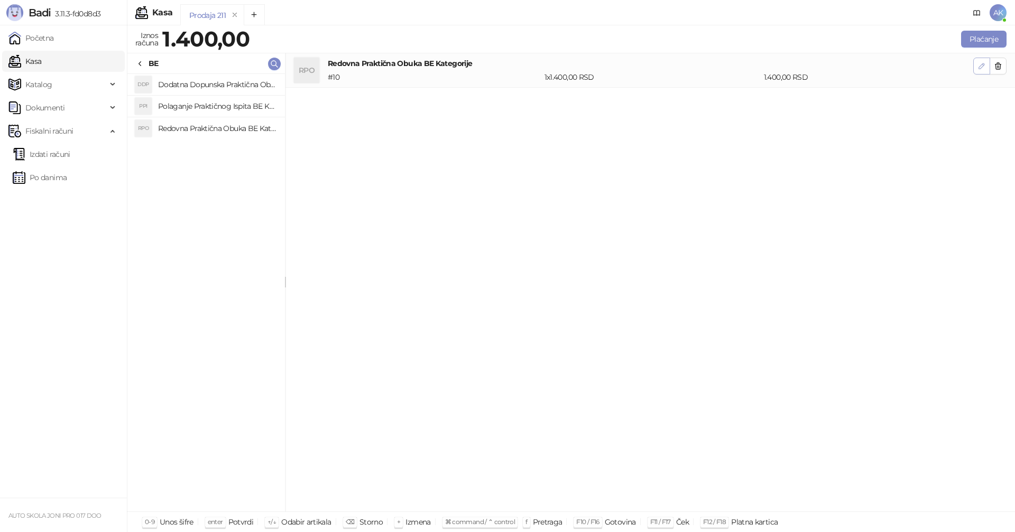
click at [974, 68] on button "button" at bounding box center [981, 66] width 17 height 17
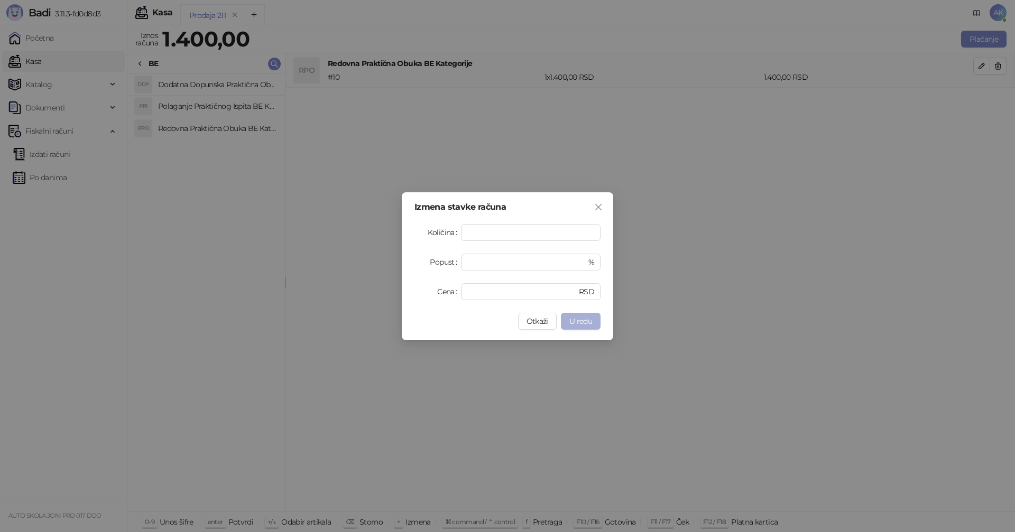
type input "*"
click at [580, 321] on span "U redu" at bounding box center [580, 322] width 23 height 10
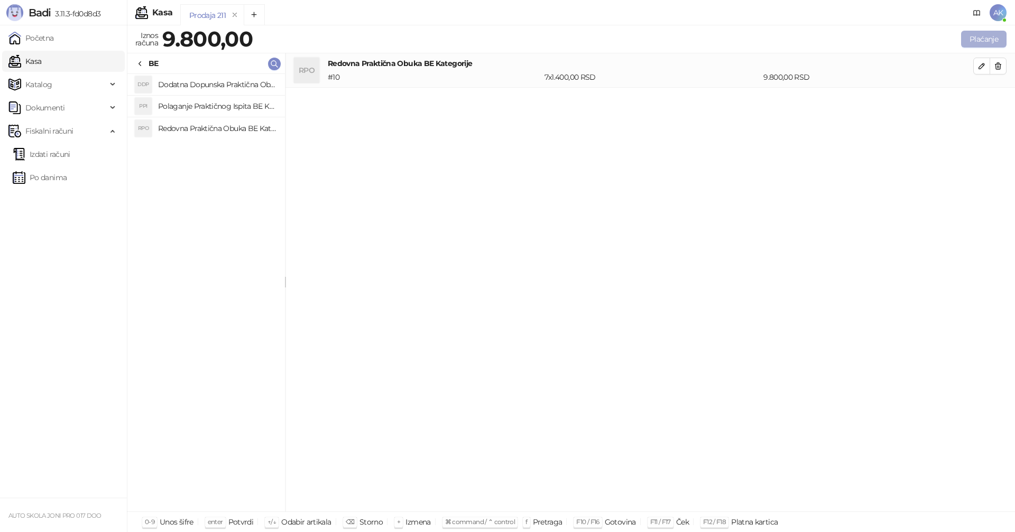
click at [973, 44] on button "Plaćanje" at bounding box center [983, 39] width 45 height 17
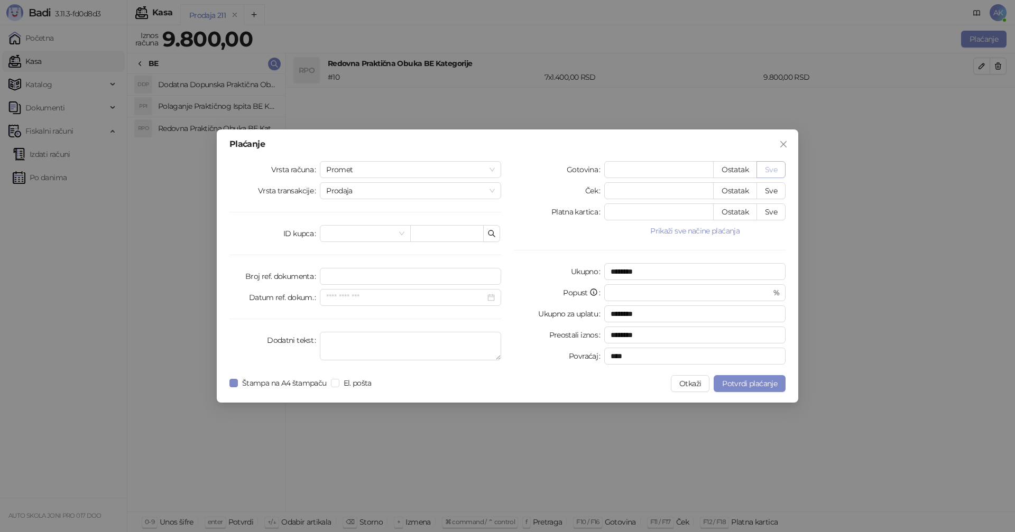
click at [775, 167] on button "Sve" at bounding box center [770, 169] width 29 height 17
type input "****"
click at [749, 384] on span "Potvrdi plaćanje" at bounding box center [749, 384] width 55 height 10
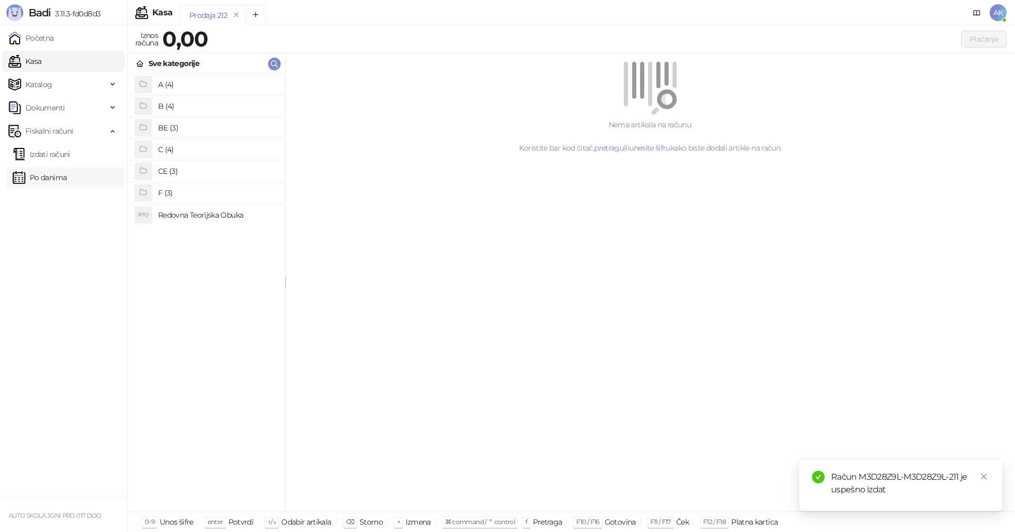
click at [48, 180] on link "Po danima" at bounding box center [40, 177] width 54 height 21
